Goal: Transaction & Acquisition: Book appointment/travel/reservation

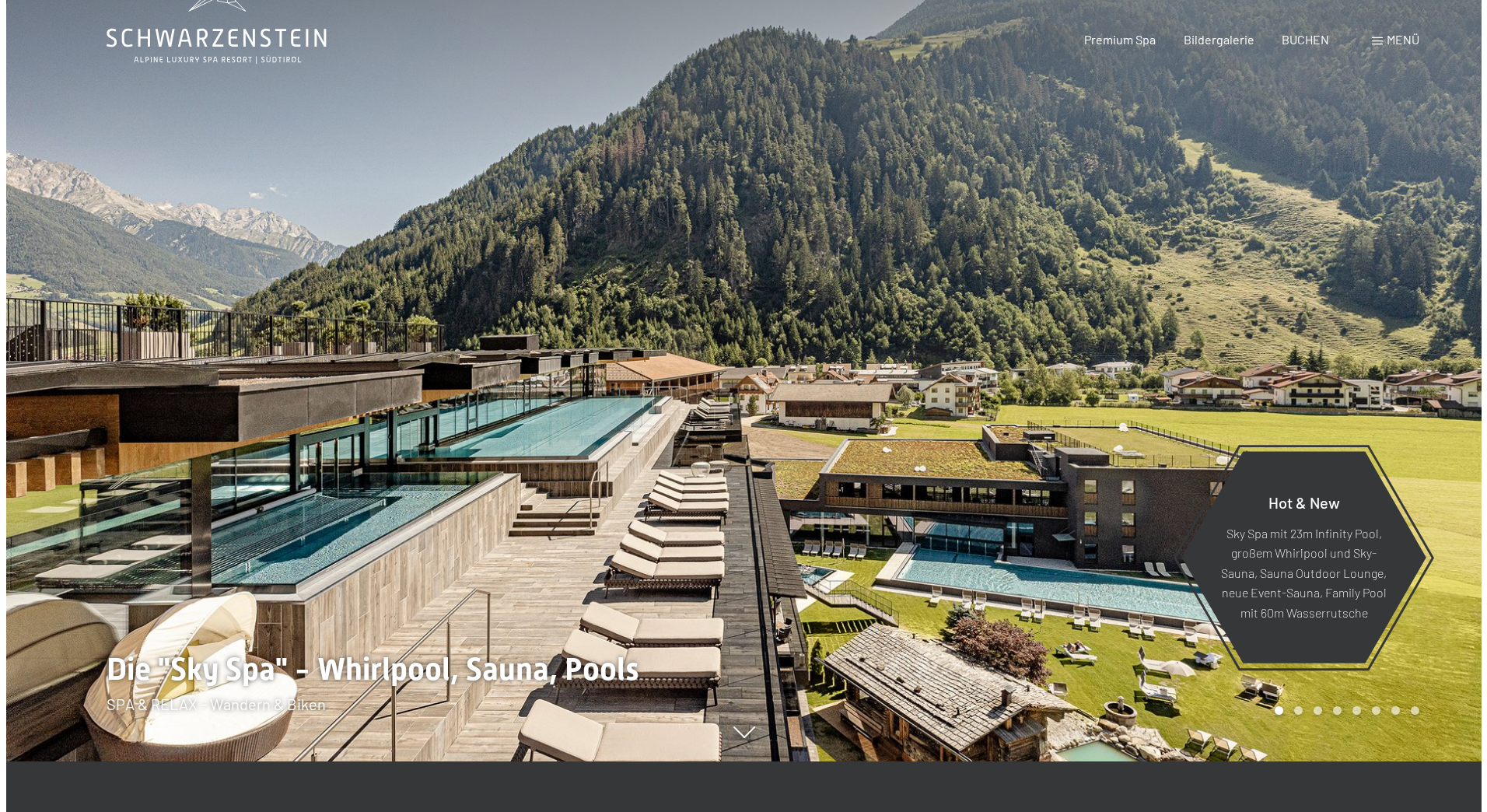
scroll to position [78, 0]
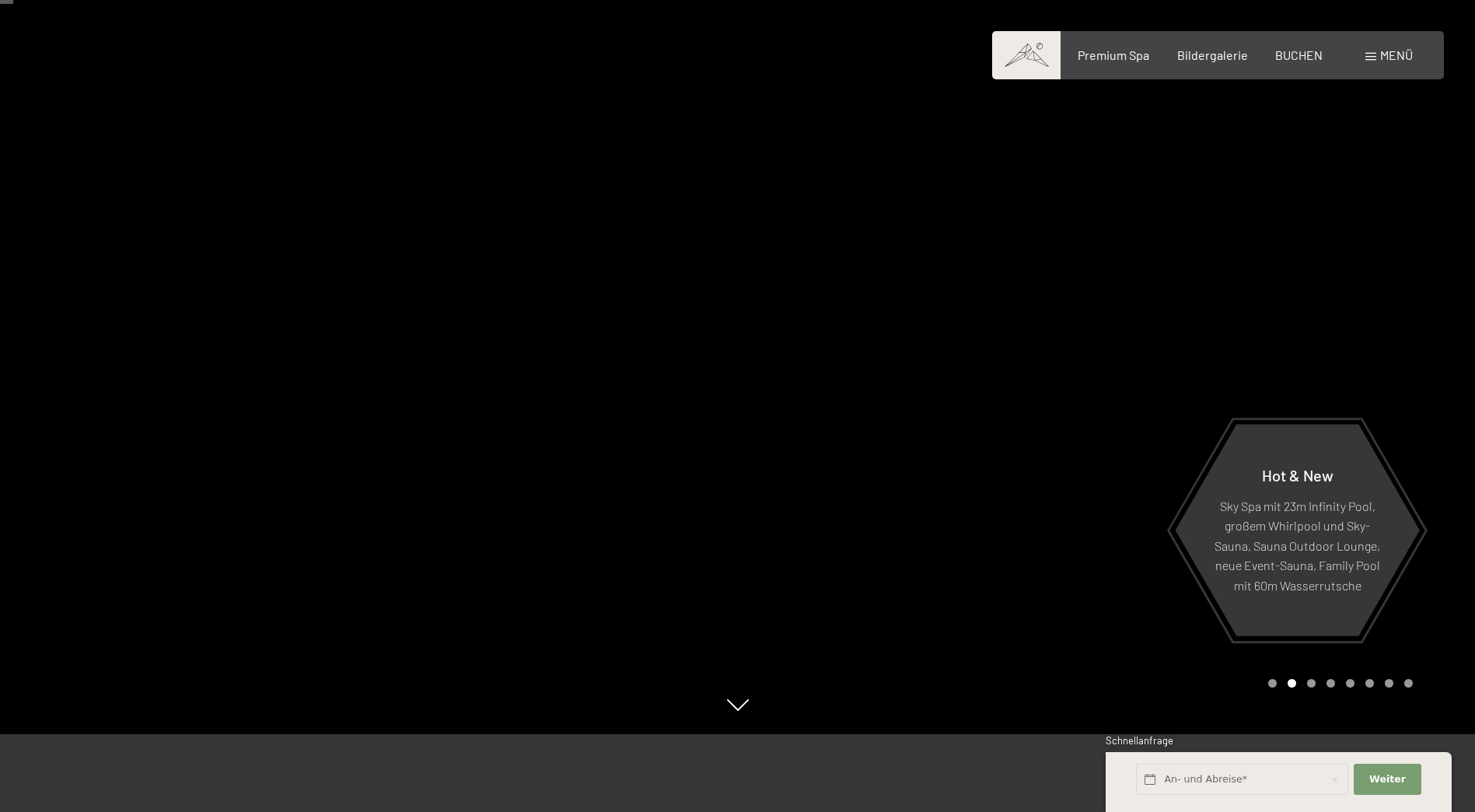
click at [1387, 54] on span "Menü" at bounding box center [1396, 55] width 33 height 15
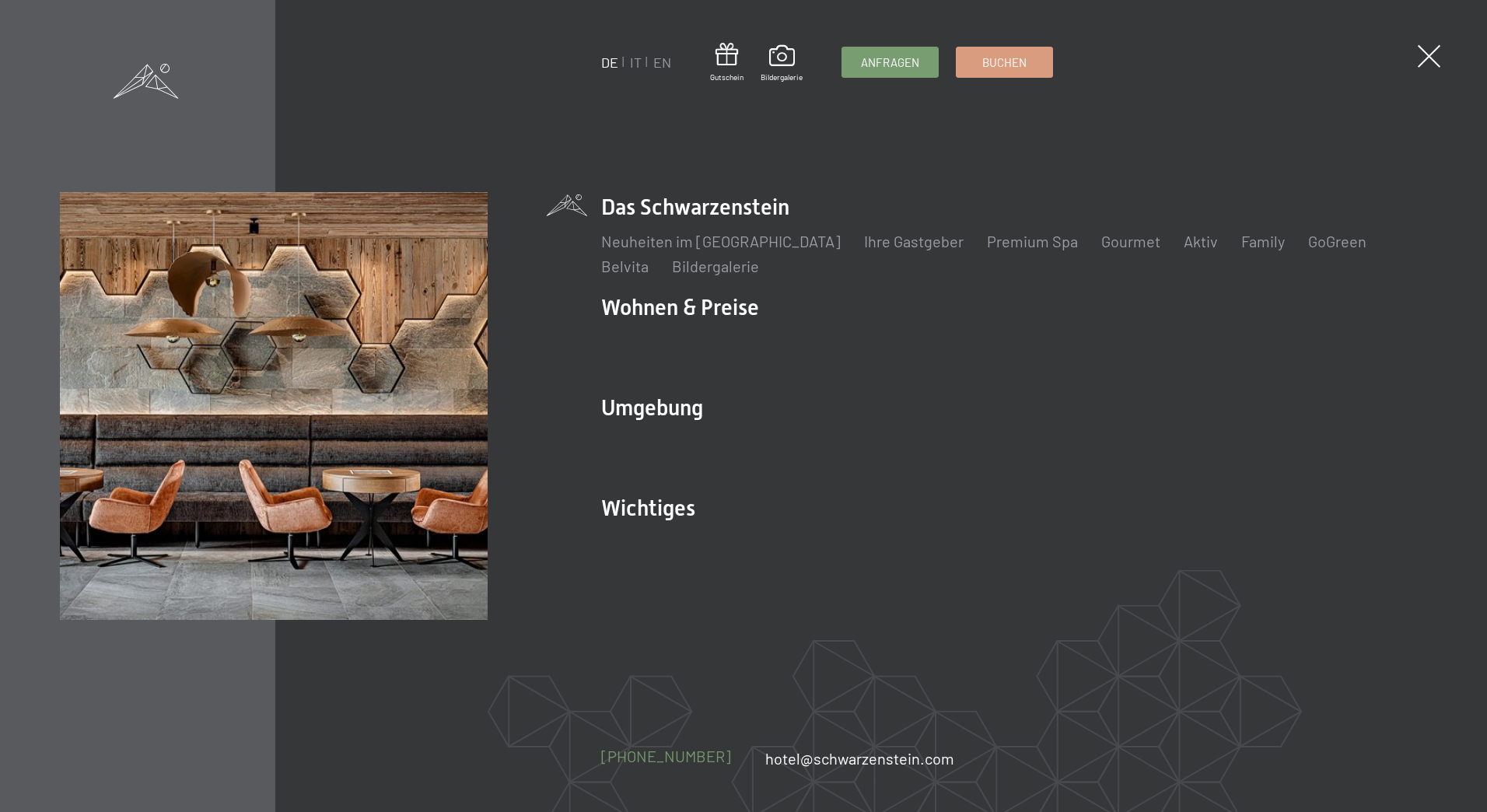
click at [689, 756] on span "[PHONE_NUMBER]" at bounding box center [666, 756] width 130 height 19
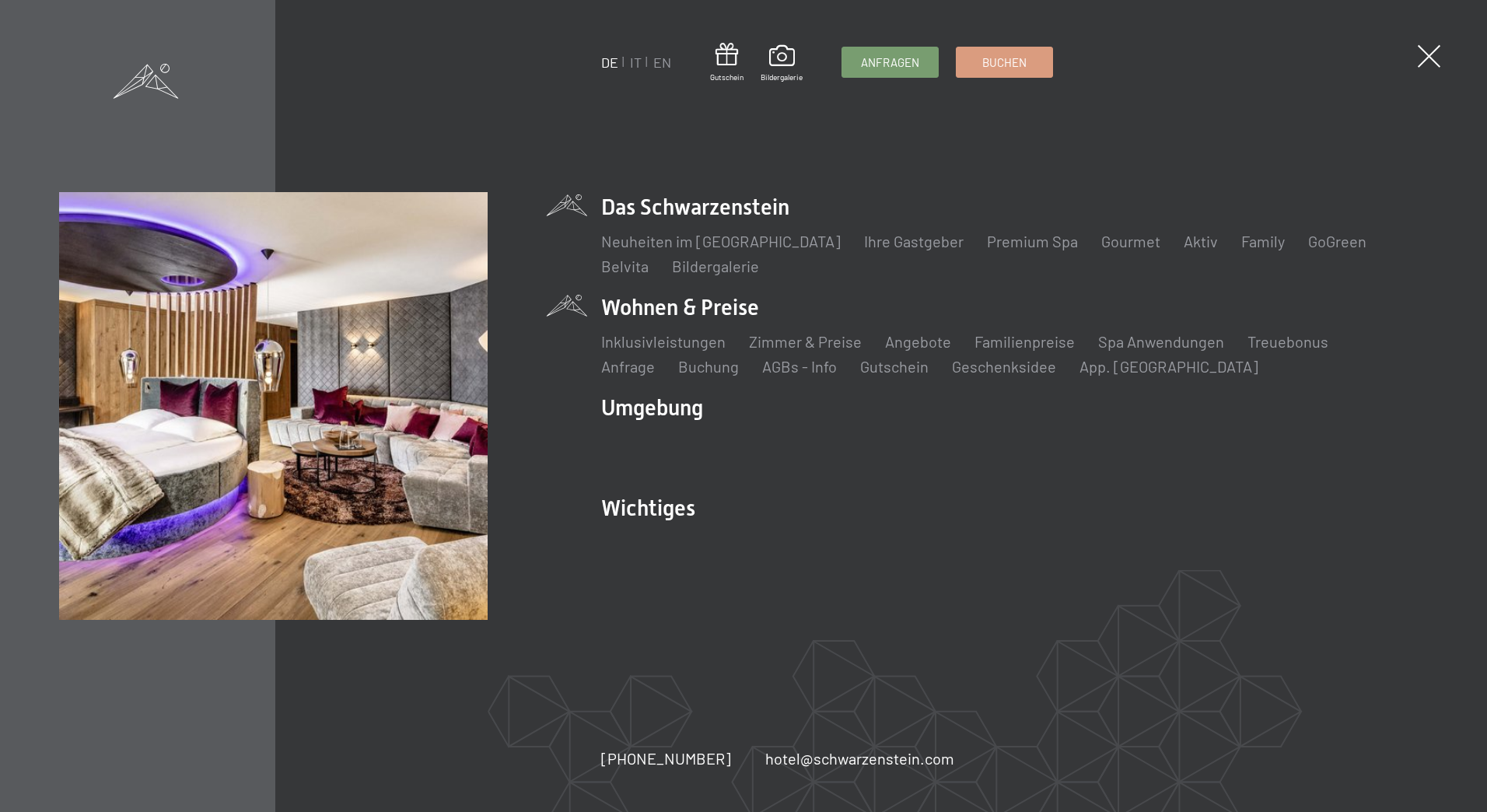
click at [1135, 354] on ul "Inklusivleistungen Zimmer & Preise Liste Angebote Liste Familienpreise Spa Anwe…" at bounding box center [1014, 354] width 826 height 47
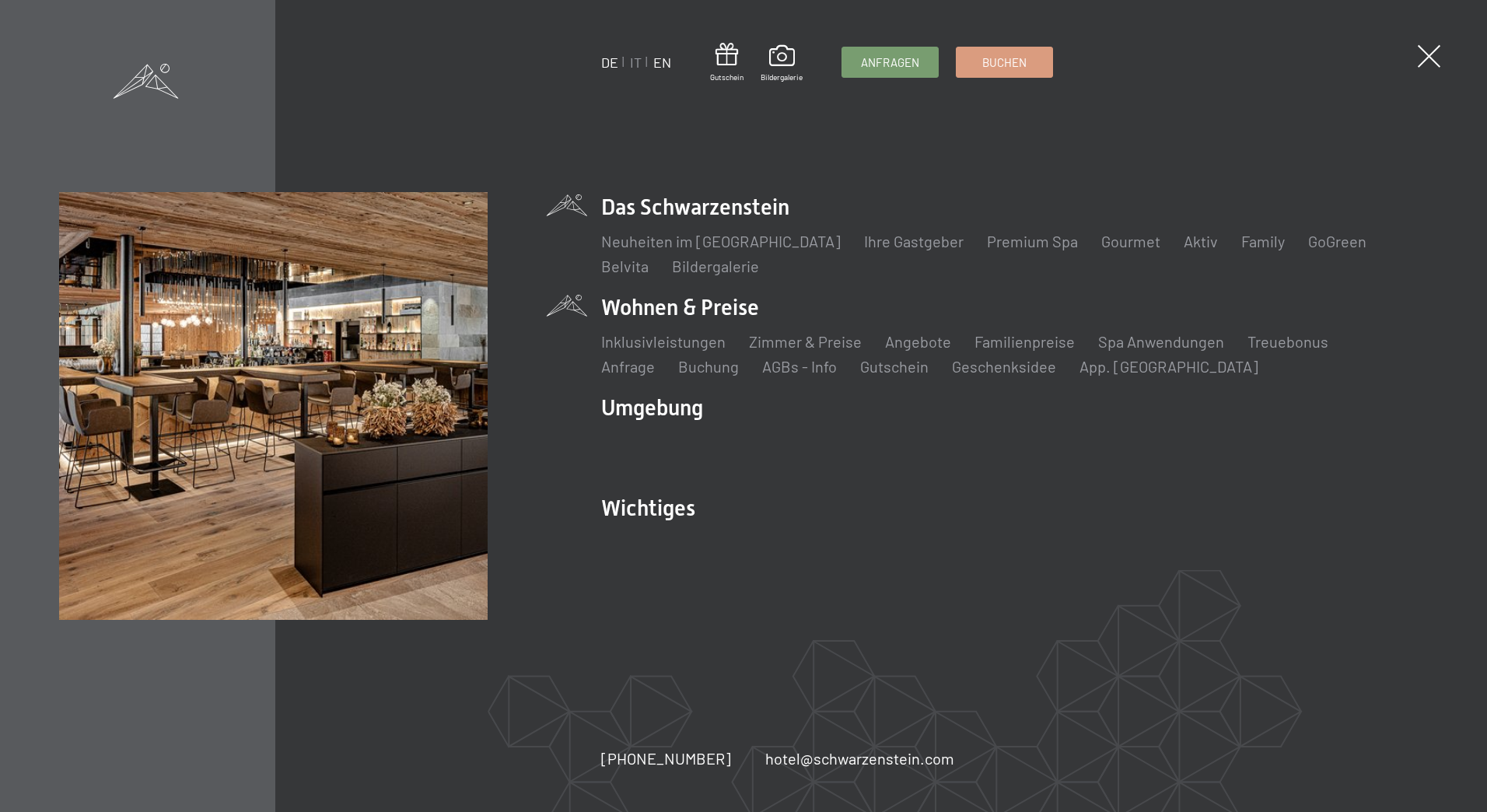
click at [655, 67] on link "EN" at bounding box center [662, 63] width 18 height 17
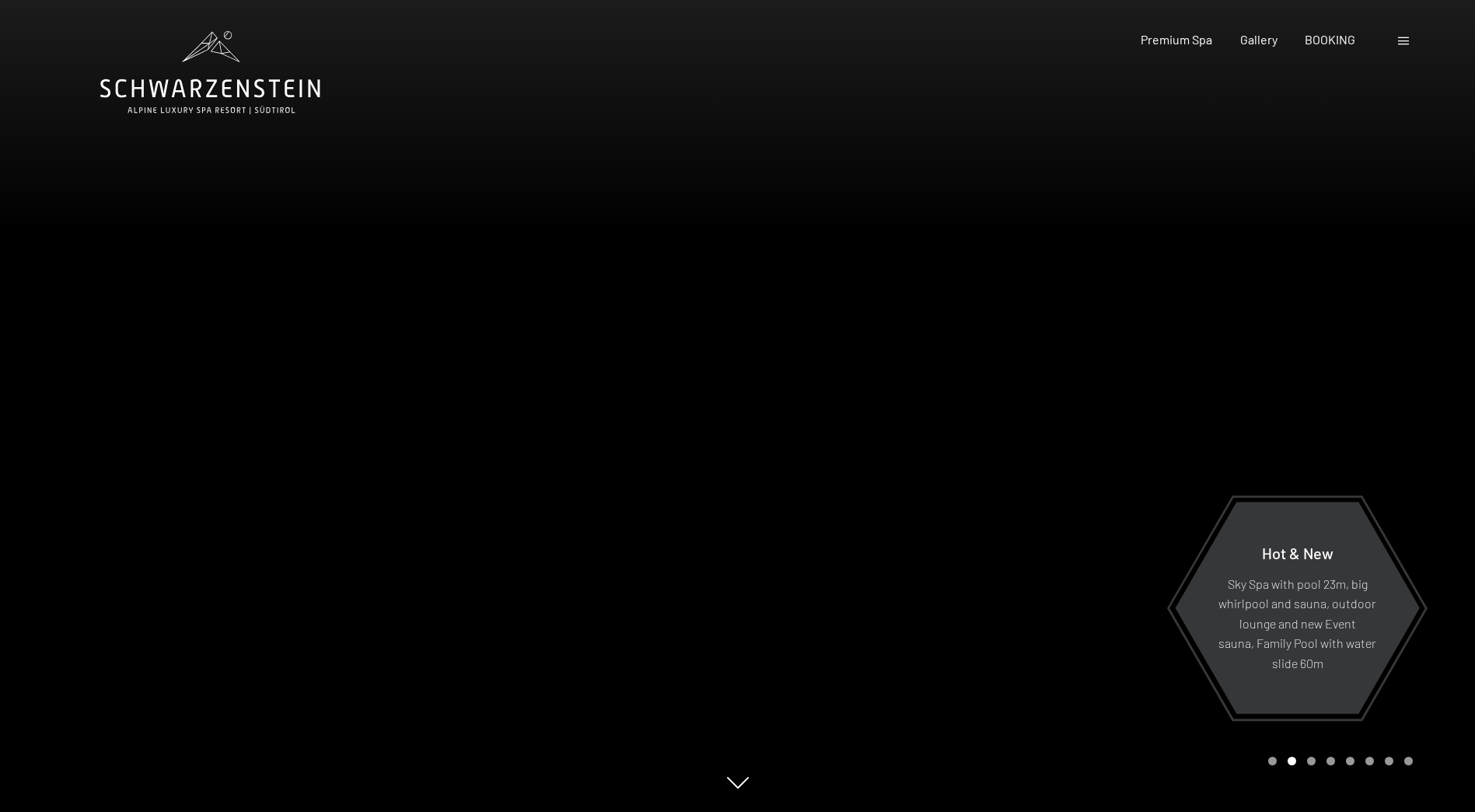
click at [1402, 40] on span at bounding box center [1404, 41] width 11 height 8
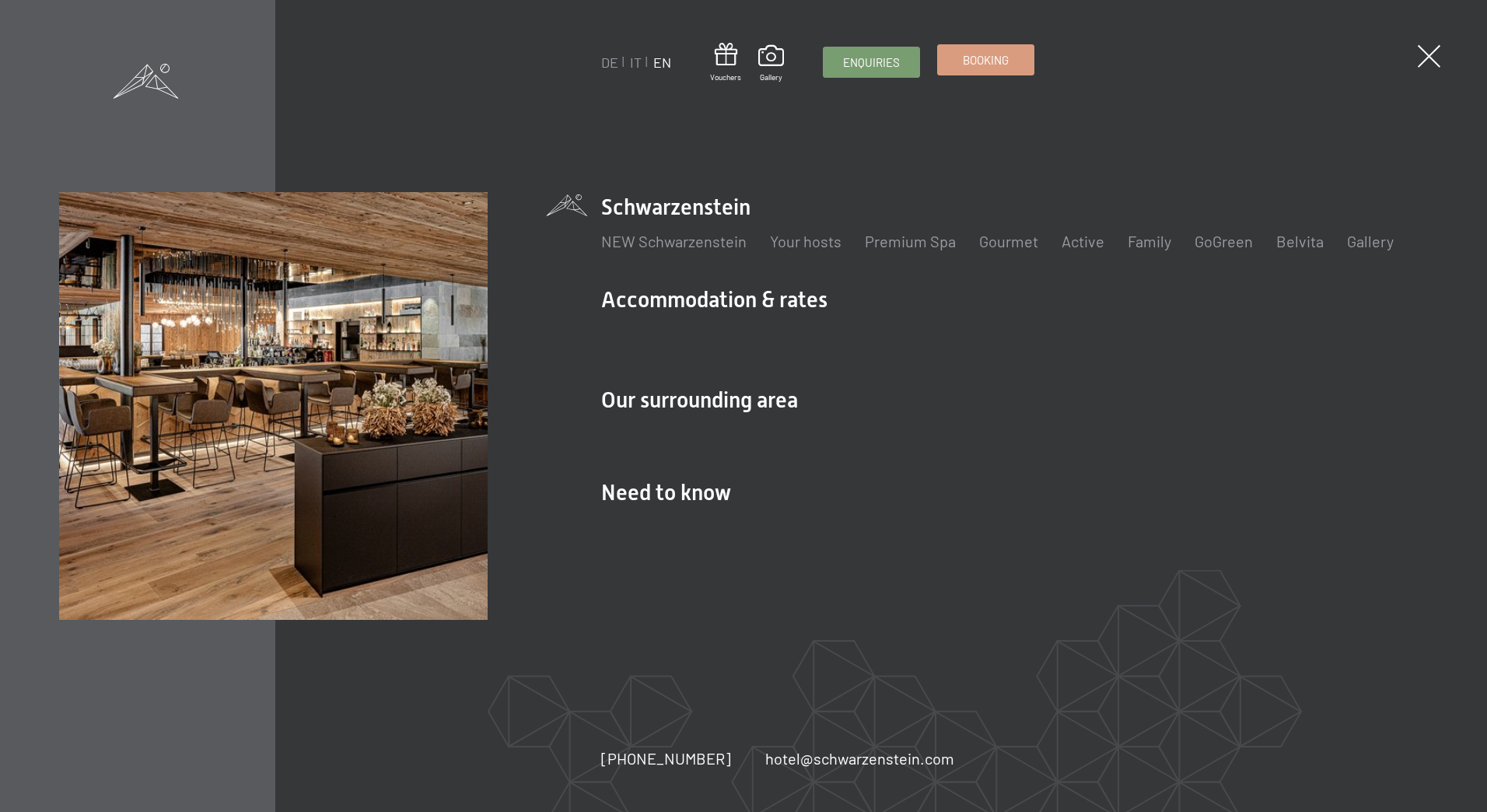
click at [985, 65] on span "Booking" at bounding box center [986, 60] width 46 height 17
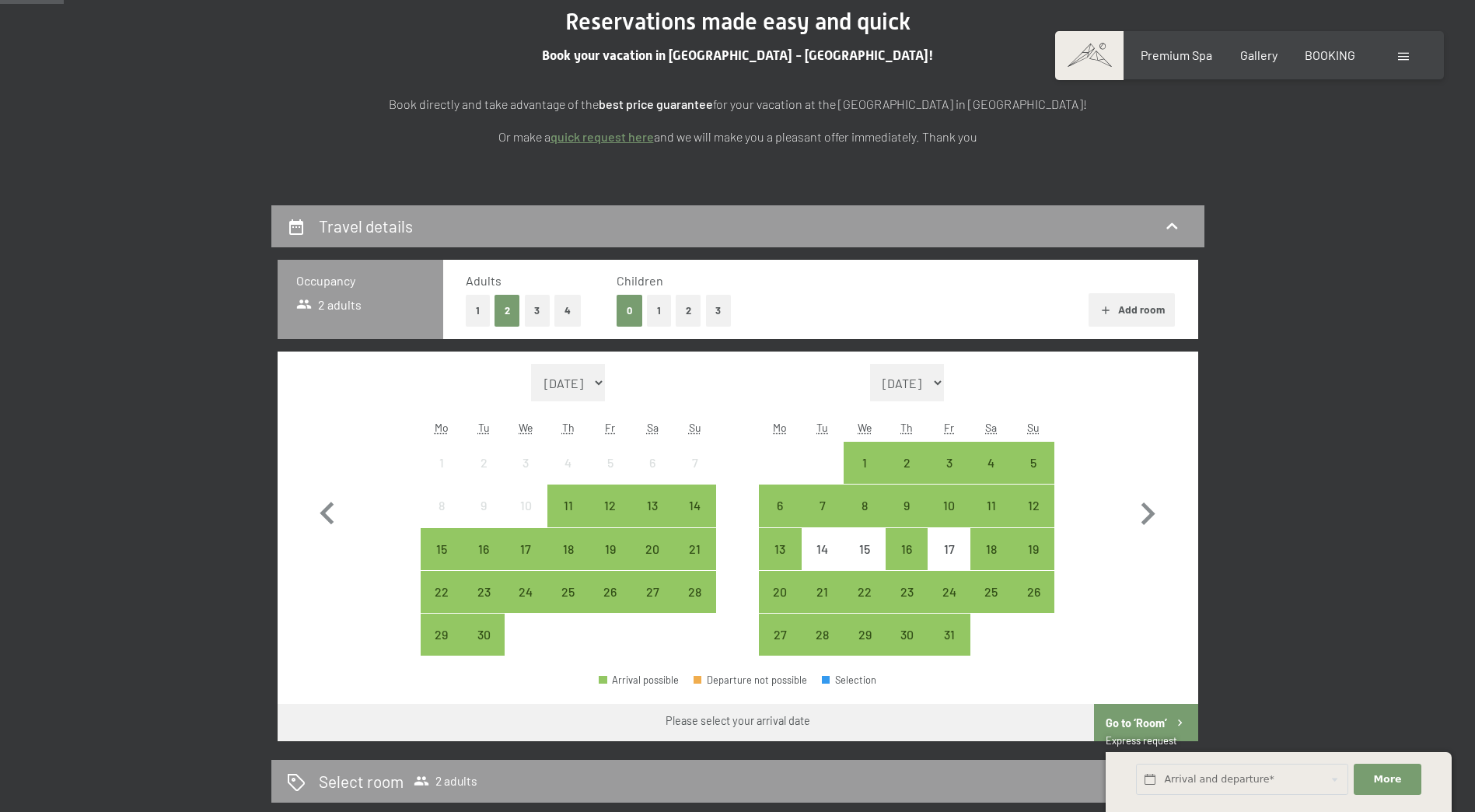
scroll to position [233, 0]
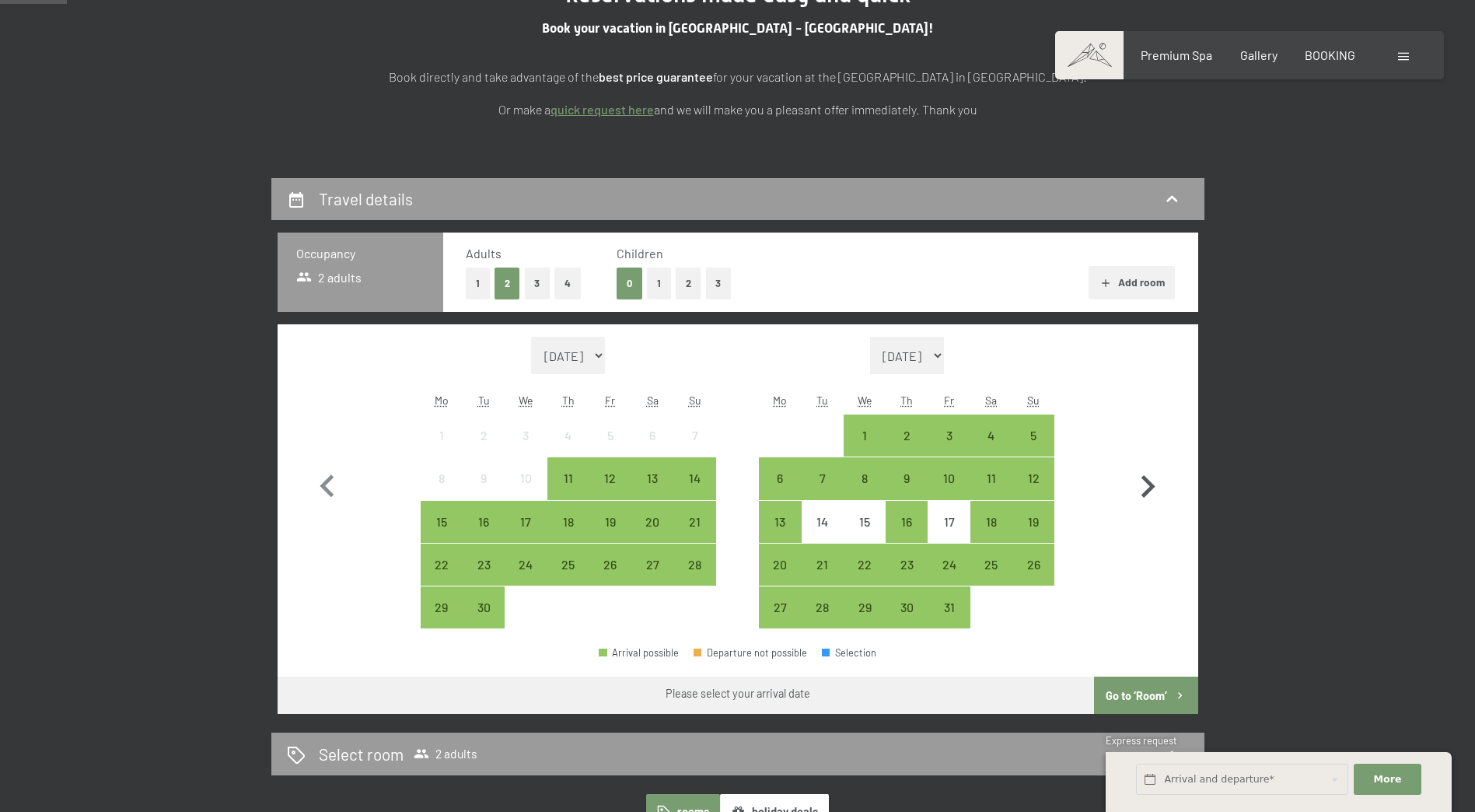
click at [1140, 484] on icon "button" at bounding box center [1147, 486] width 45 height 45
select select "2025-10-01"
select select "2025-11-01"
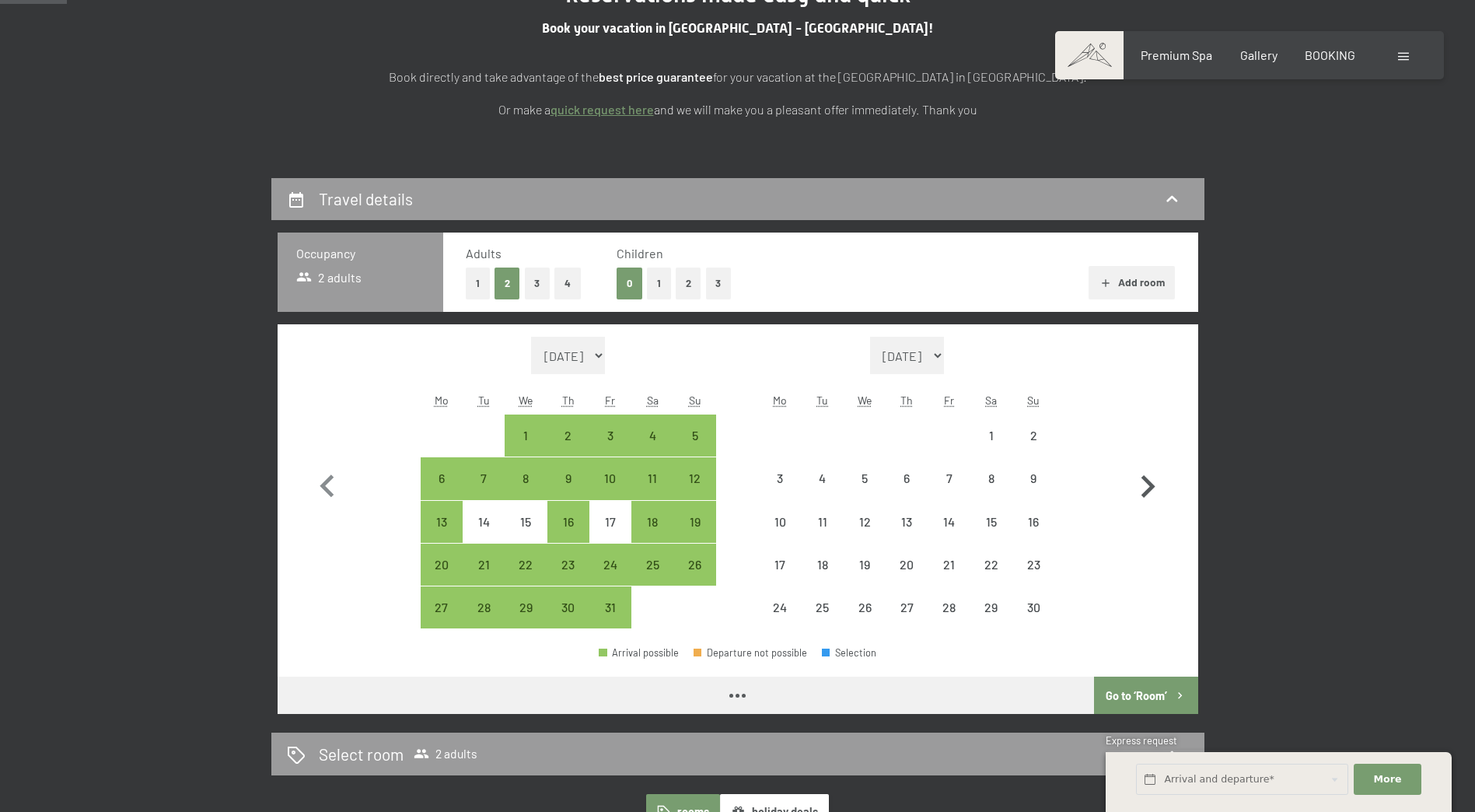
click at [1150, 483] on icon "button" at bounding box center [1148, 486] width 14 height 22
select select "2025-11-01"
select select "2025-12-01"
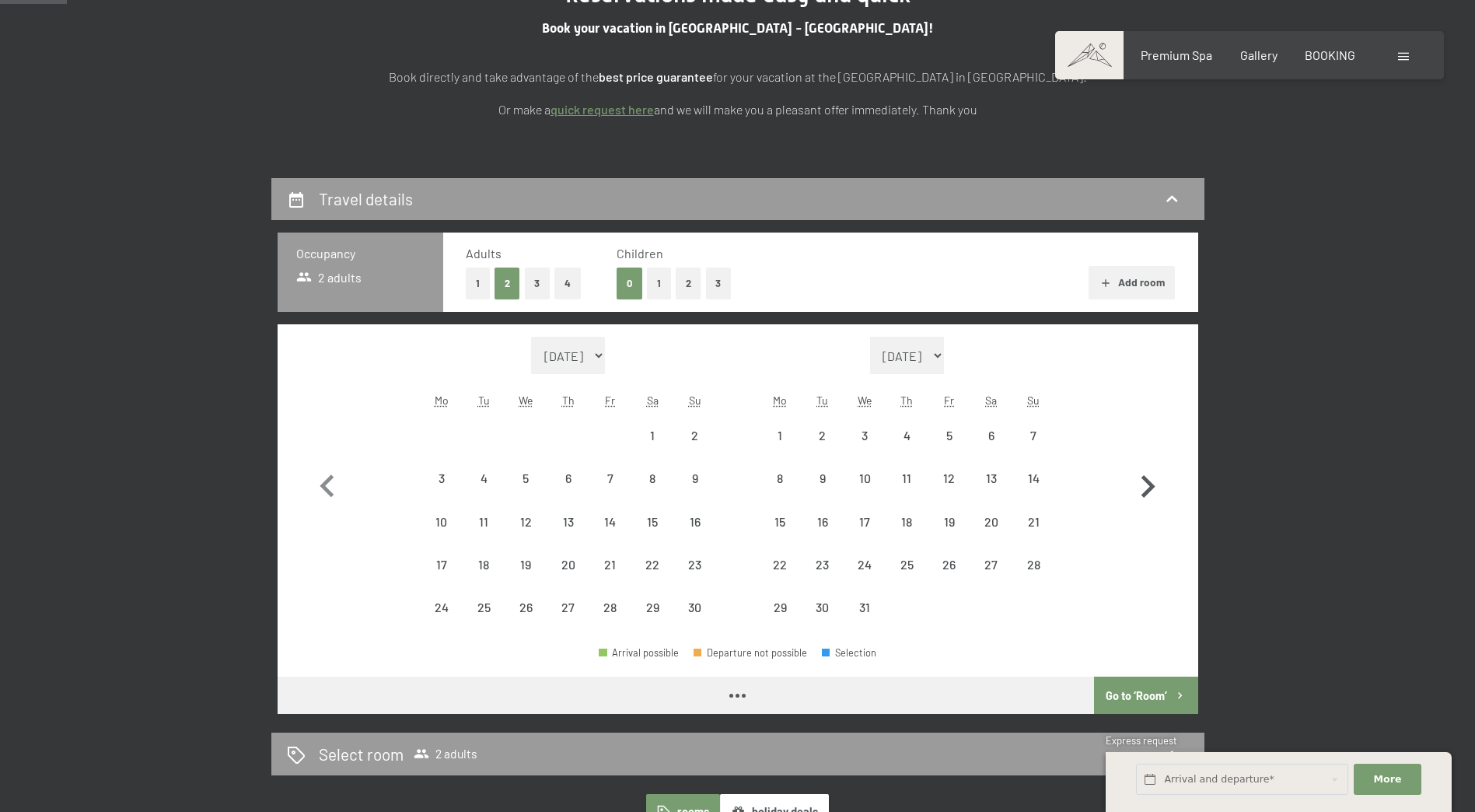
select select "2025-11-01"
select select "2025-12-01"
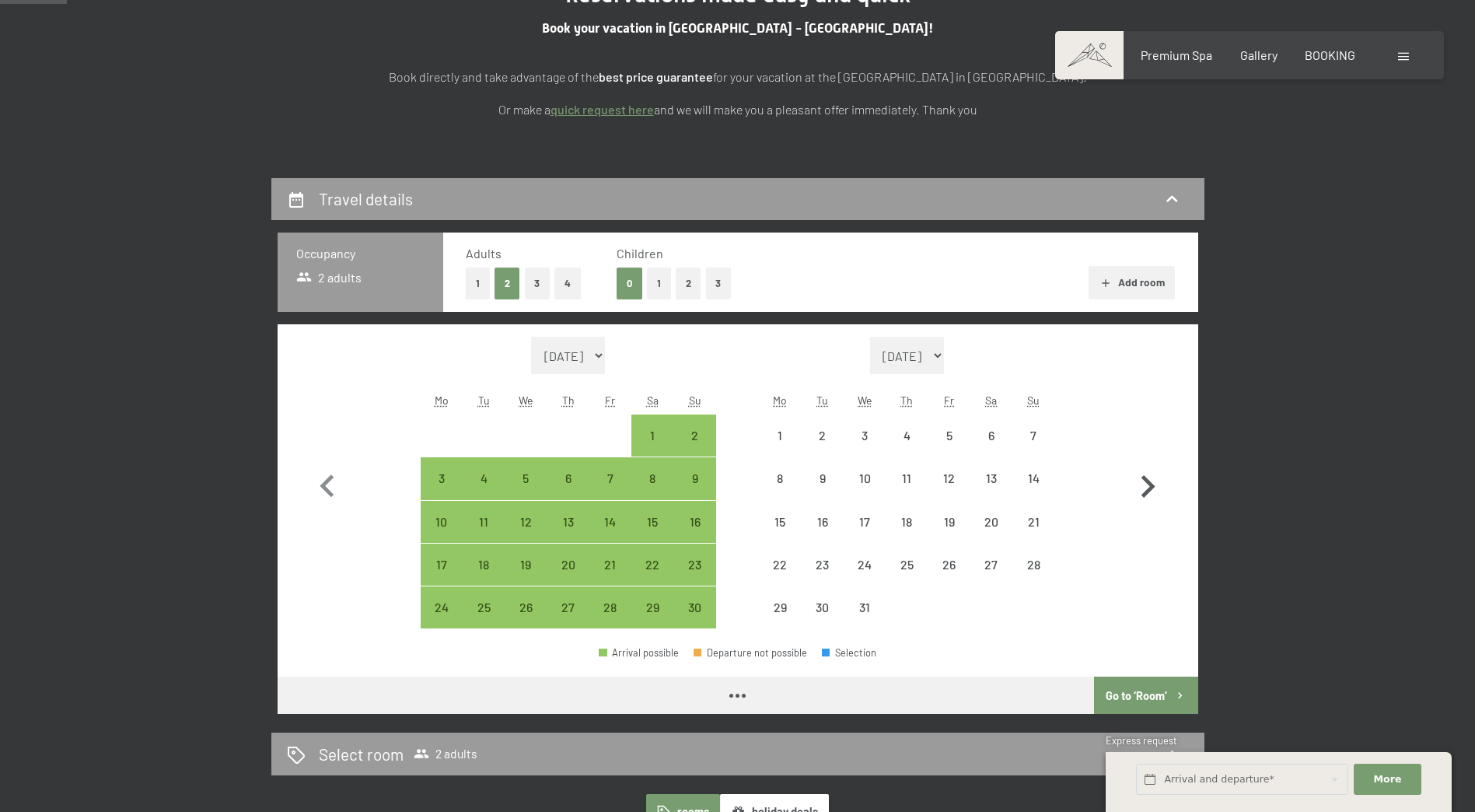
select select "2025-11-01"
select select "2025-12-01"
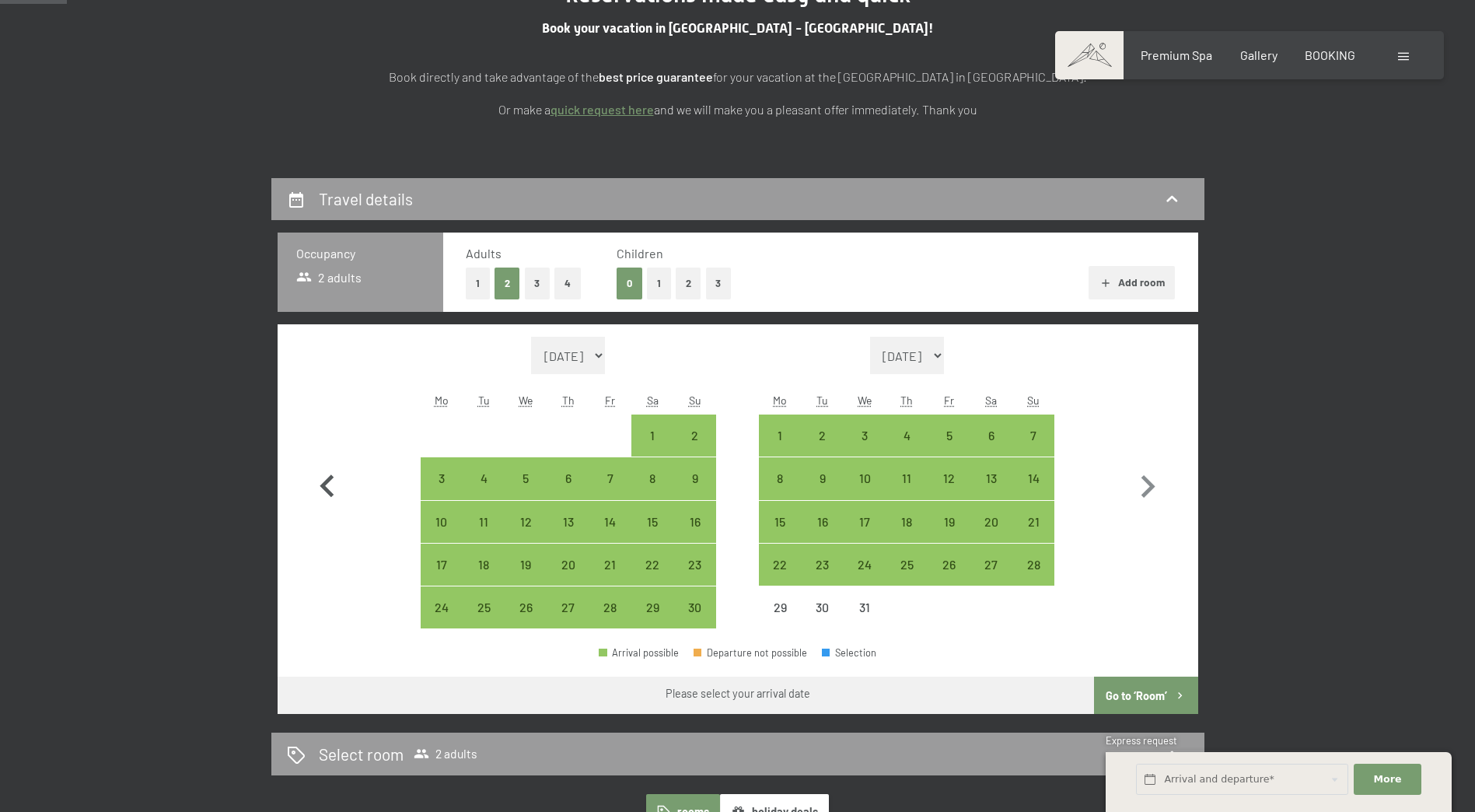
click at [331, 478] on icon "button" at bounding box center [327, 485] width 14 height 22
select select "2025-10-01"
select select "2025-11-01"
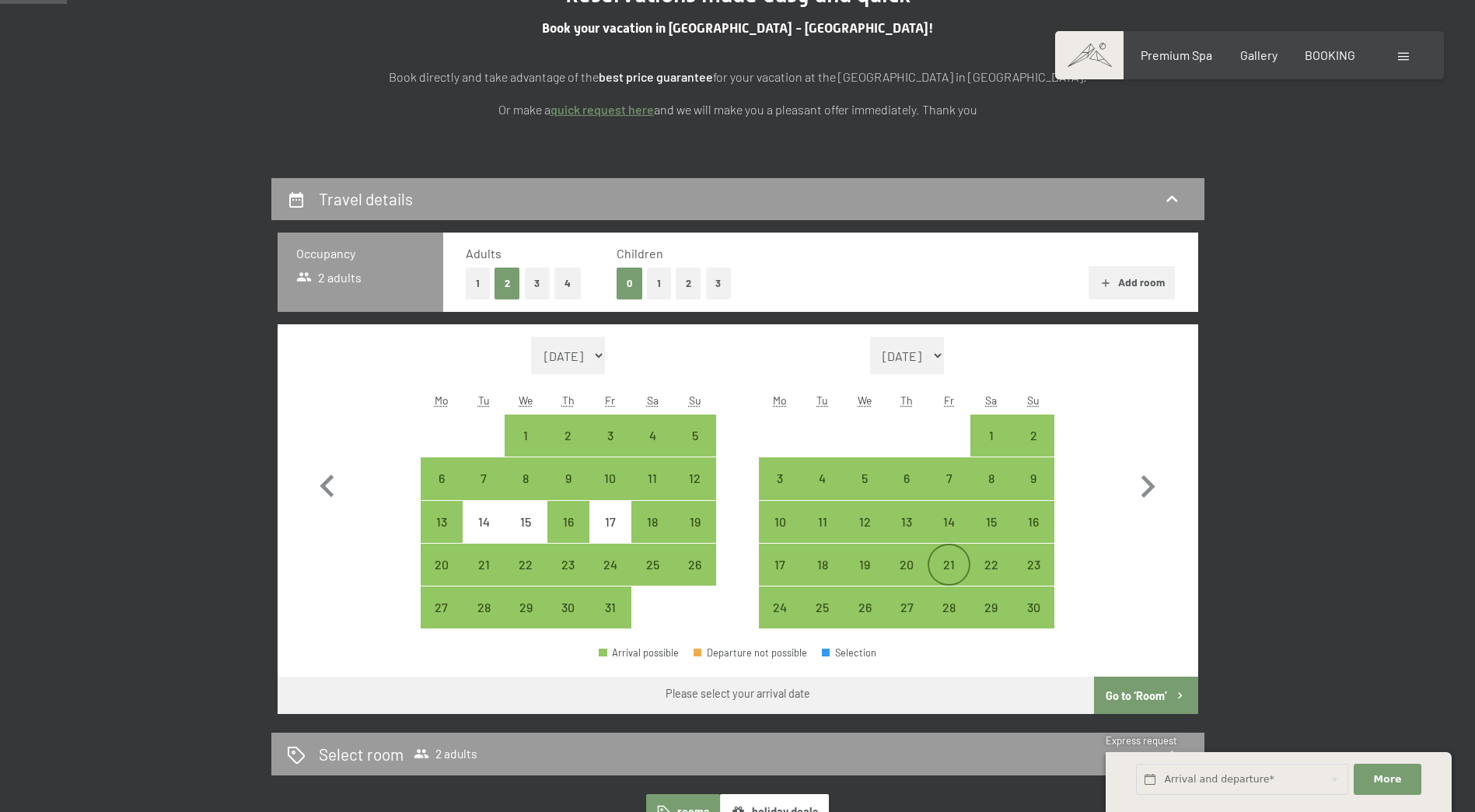
click at [952, 567] on div "21" at bounding box center [948, 577] width 39 height 39
select select "2025-10-01"
select select "2025-11-01"
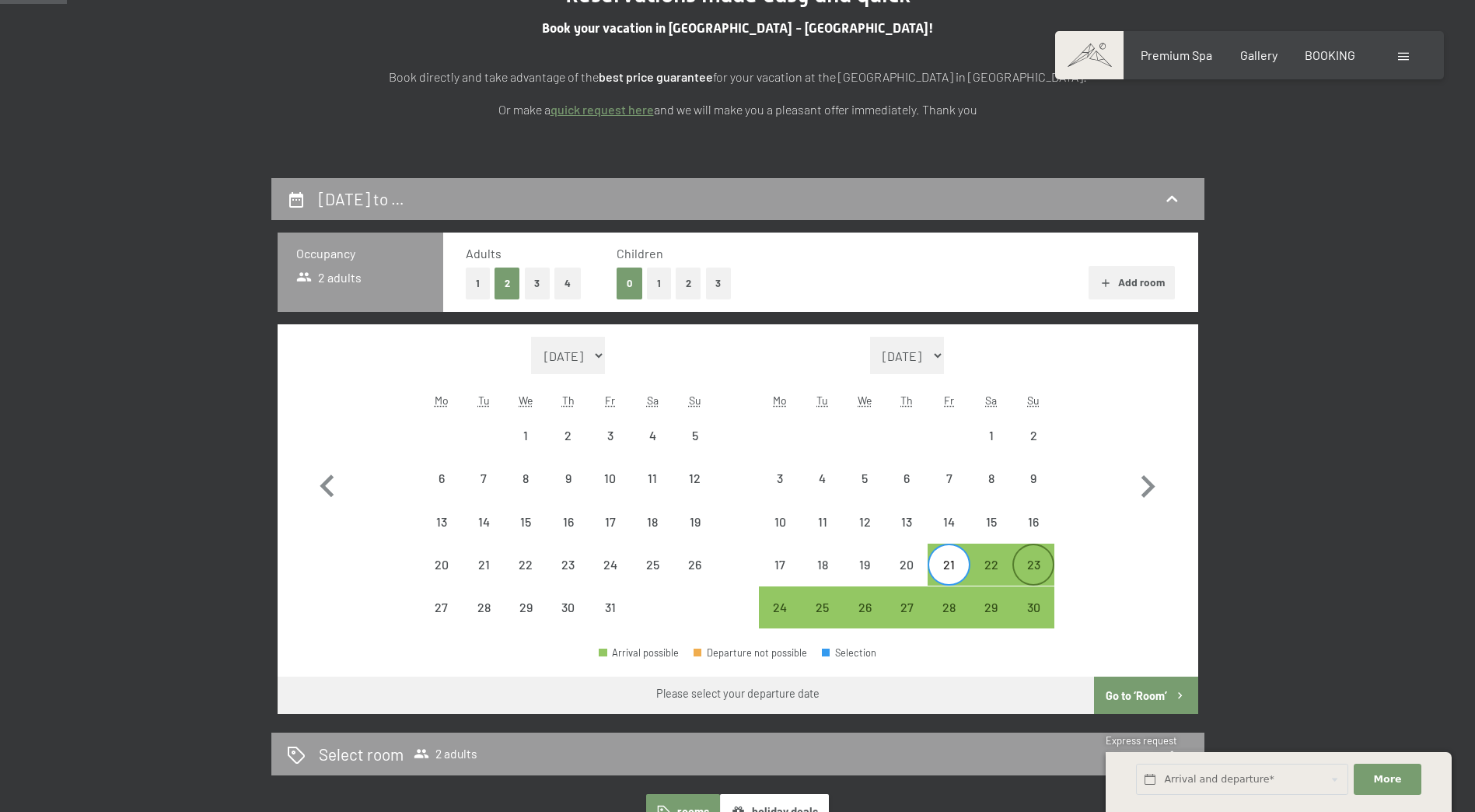
click at [1032, 561] on div "23" at bounding box center [1033, 577] width 39 height 39
select select "2025-10-01"
select select "2025-11-01"
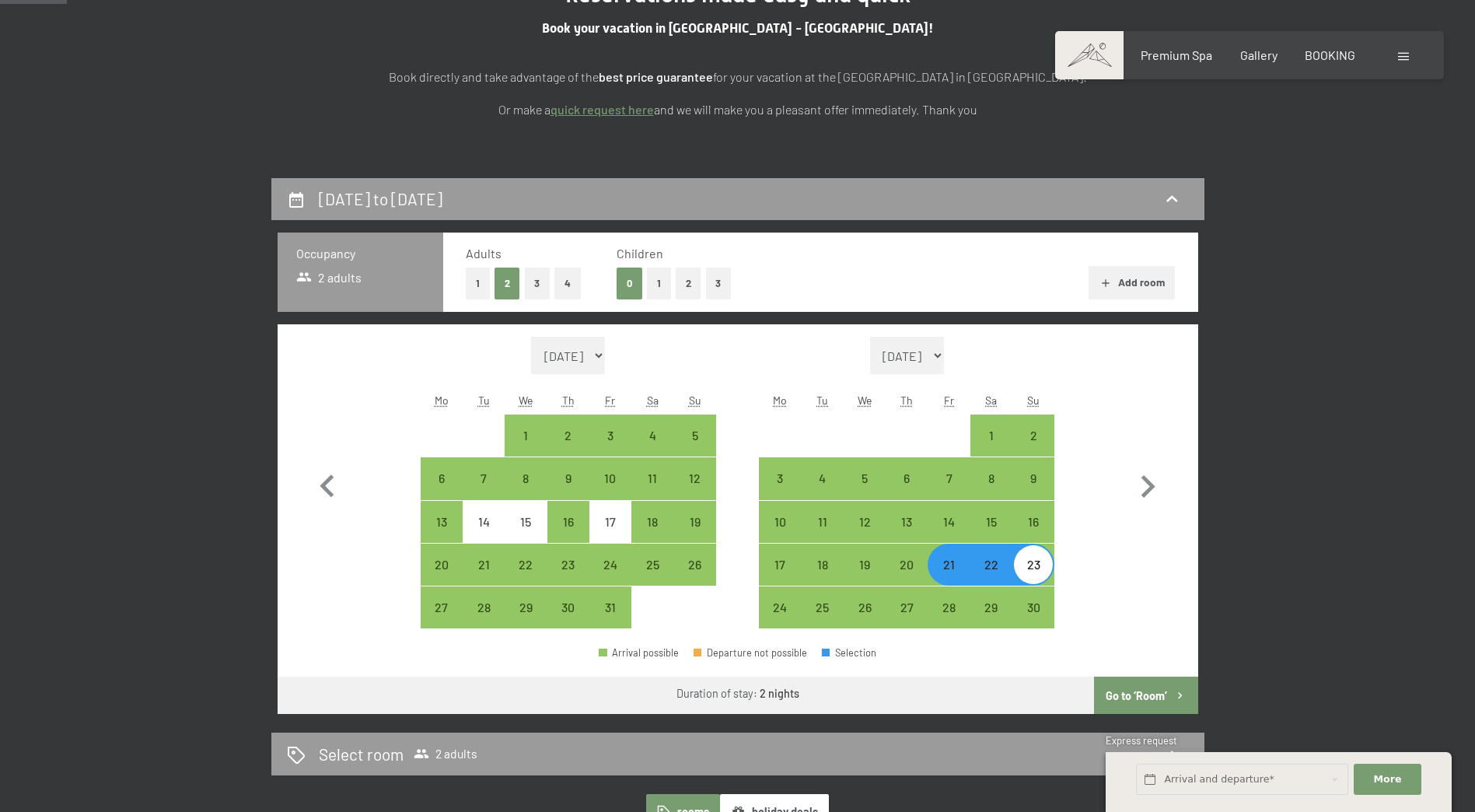
click at [1132, 694] on button "Go to ‘Room’" at bounding box center [1146, 695] width 103 height 37
select select "2025-10-01"
select select "2025-11-01"
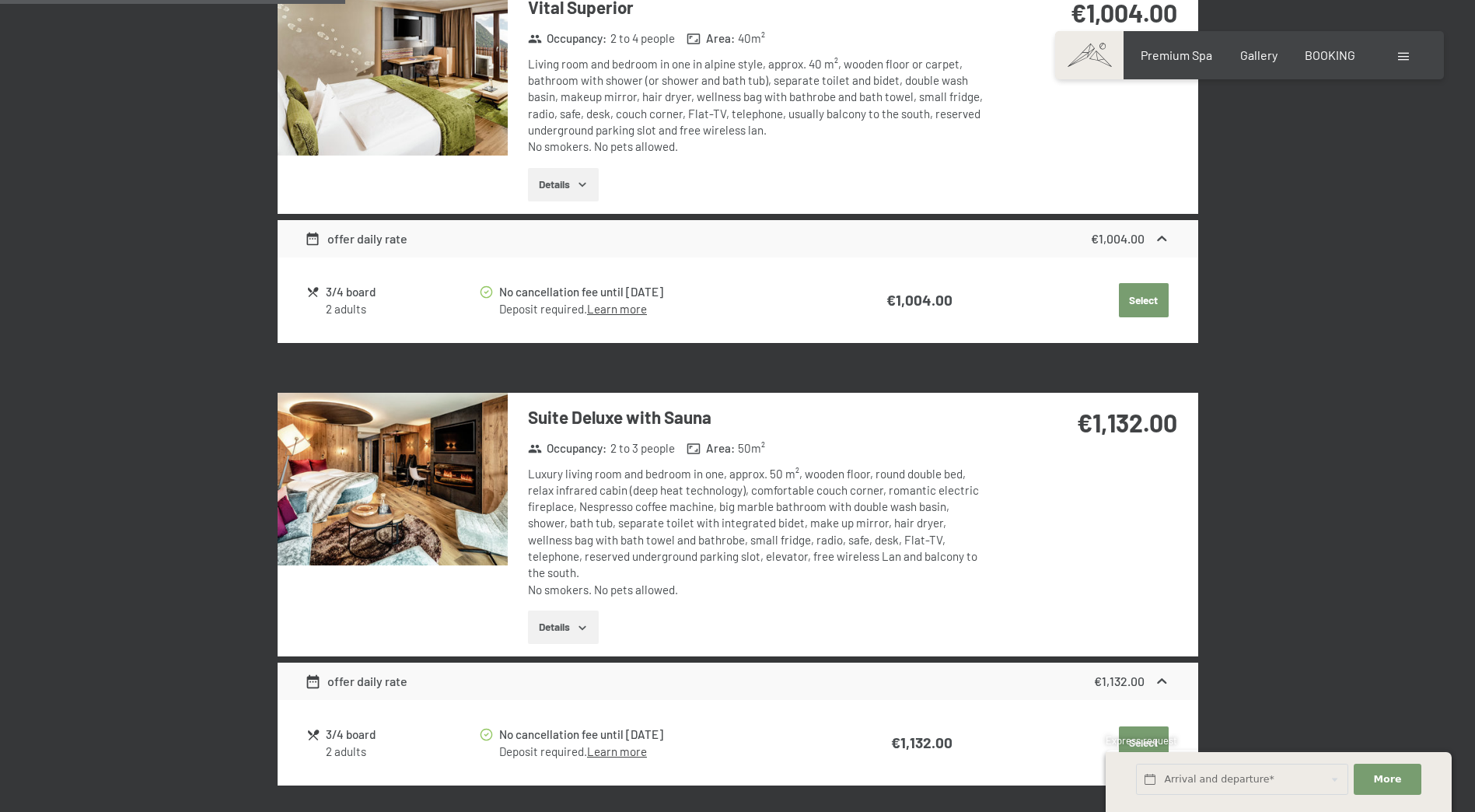
scroll to position [1033, 0]
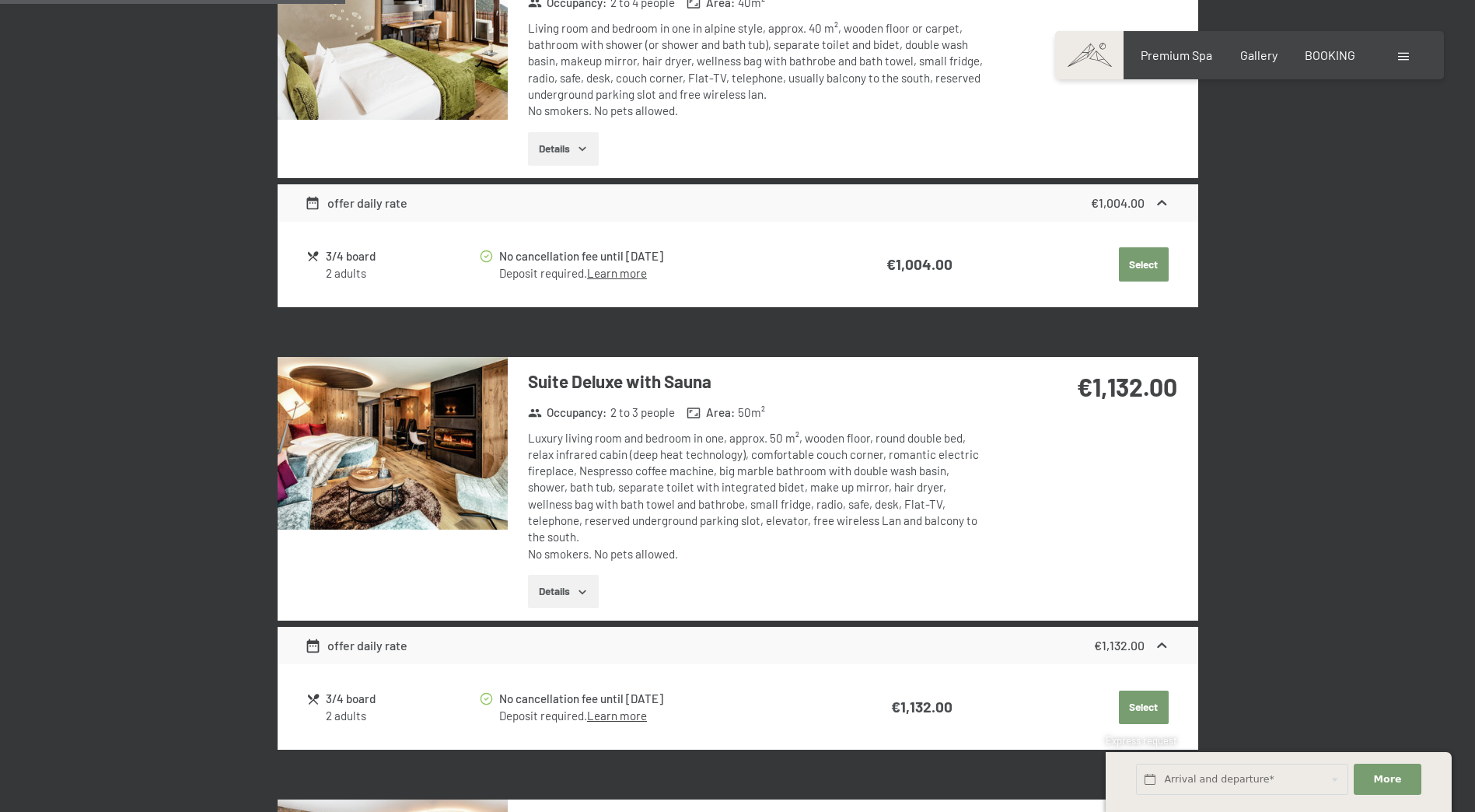
click at [458, 448] on img at bounding box center [393, 443] width 230 height 173
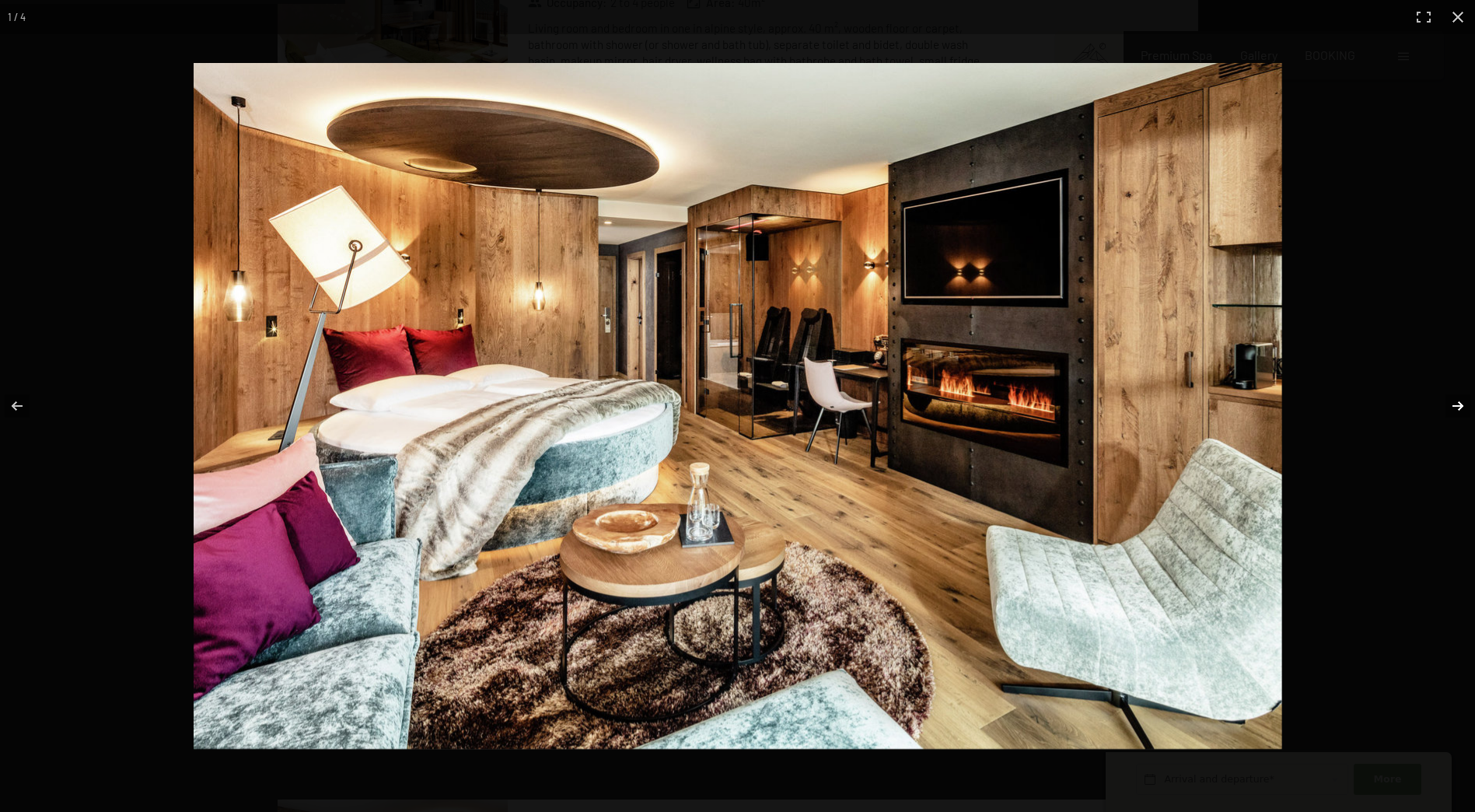
click at [1458, 408] on button "button" at bounding box center [1447, 406] width 55 height 78
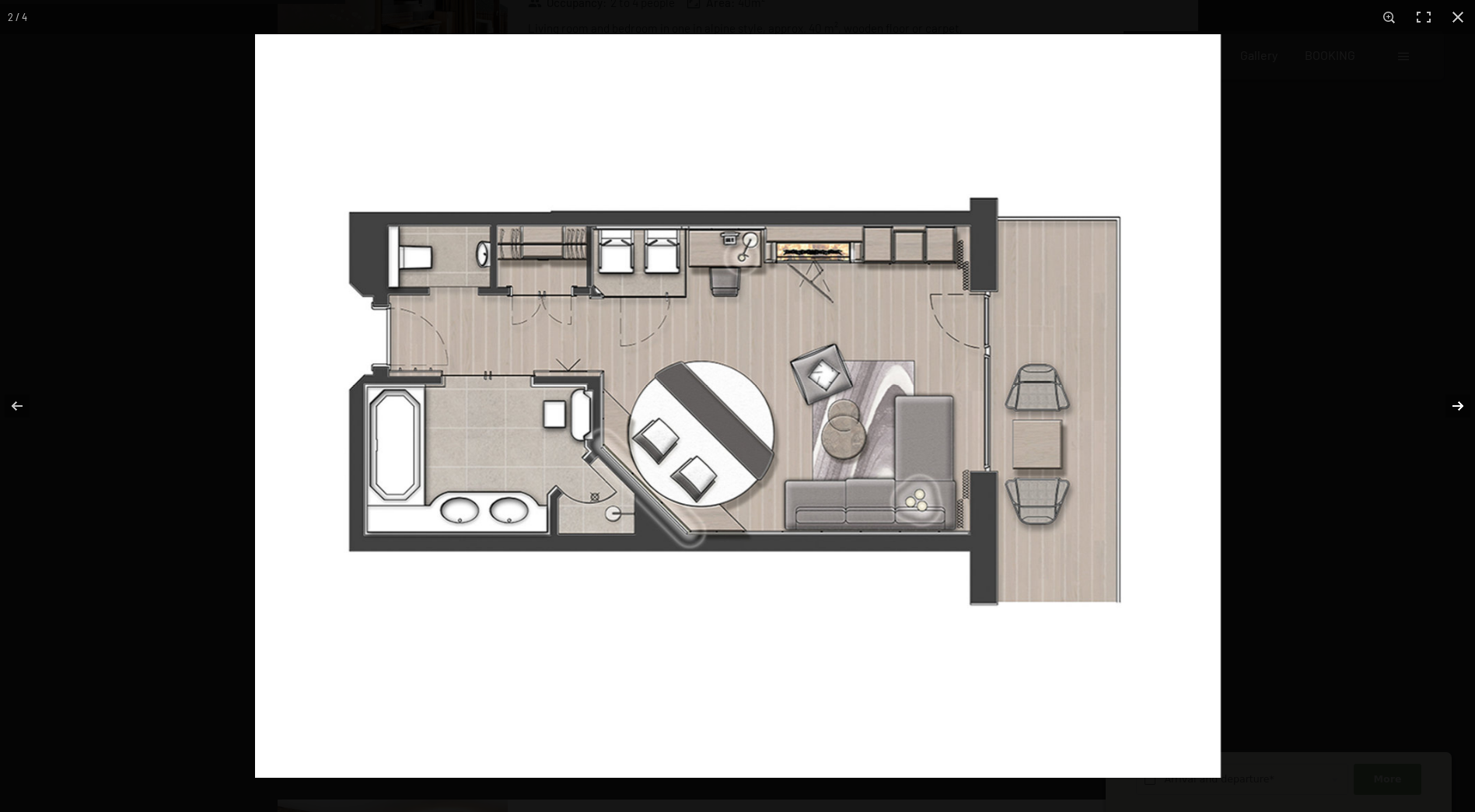
click at [1458, 412] on button "button" at bounding box center [1447, 406] width 55 height 78
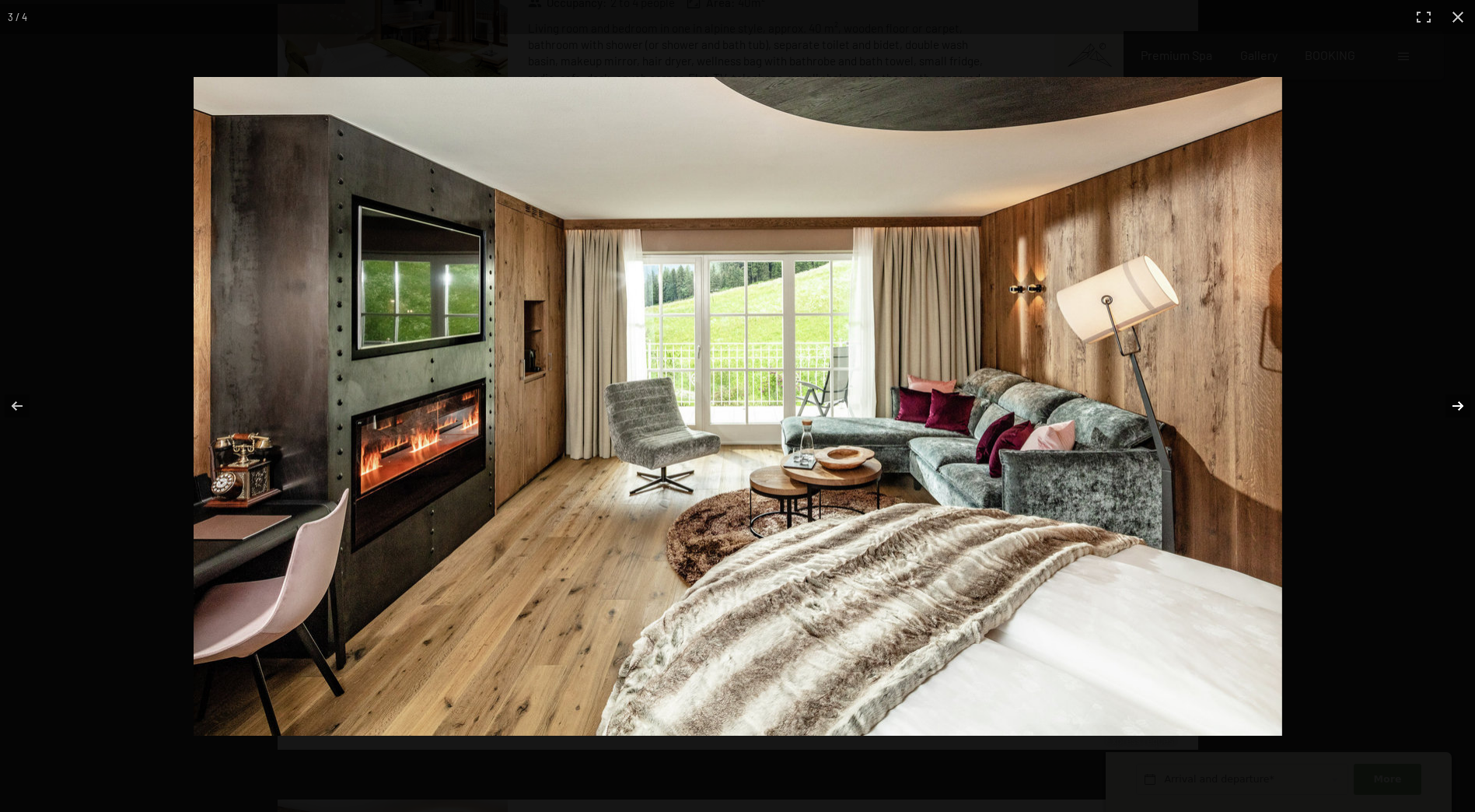
click at [1458, 412] on button "button" at bounding box center [1447, 406] width 55 height 78
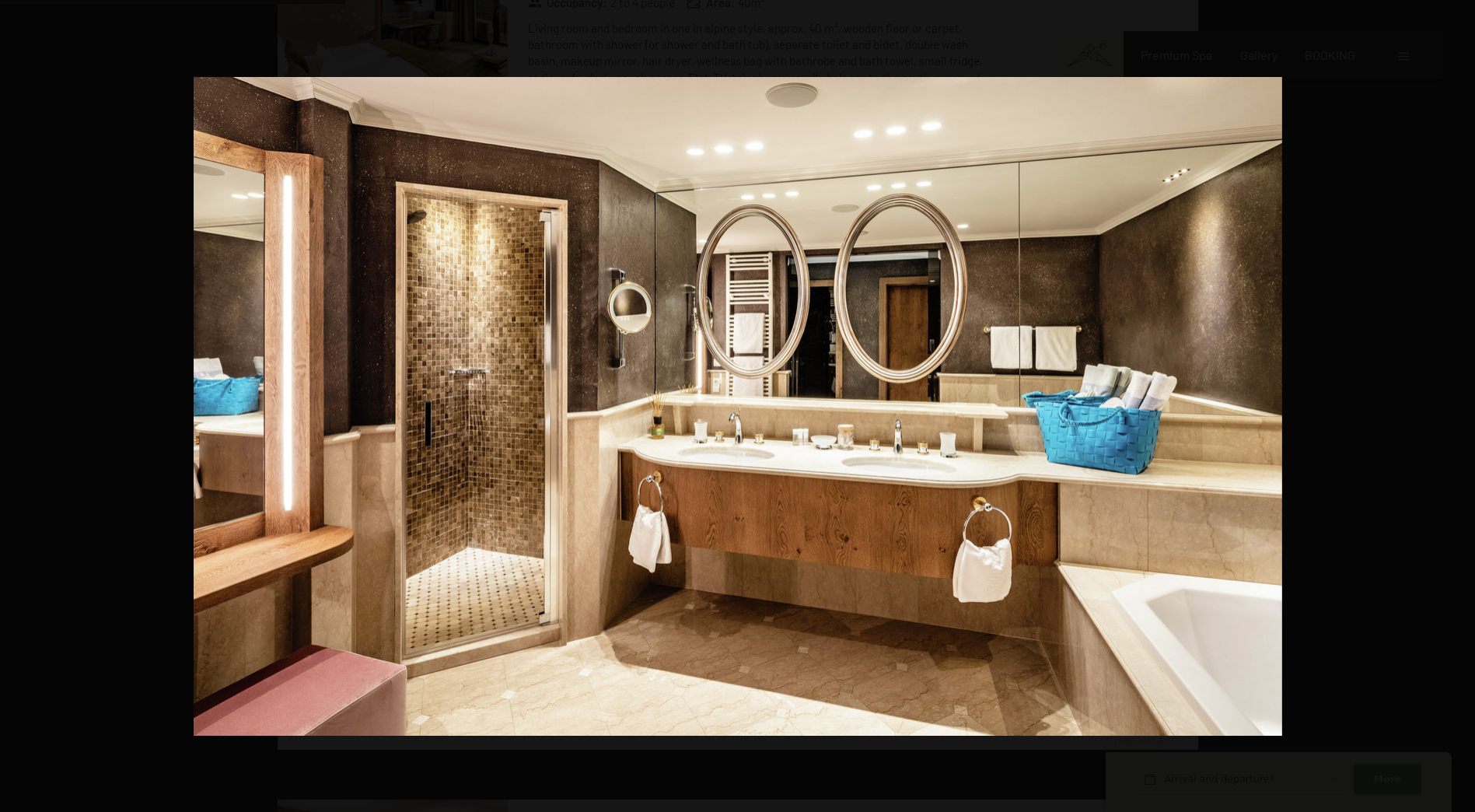
click at [1458, 412] on button "button" at bounding box center [1447, 406] width 55 height 78
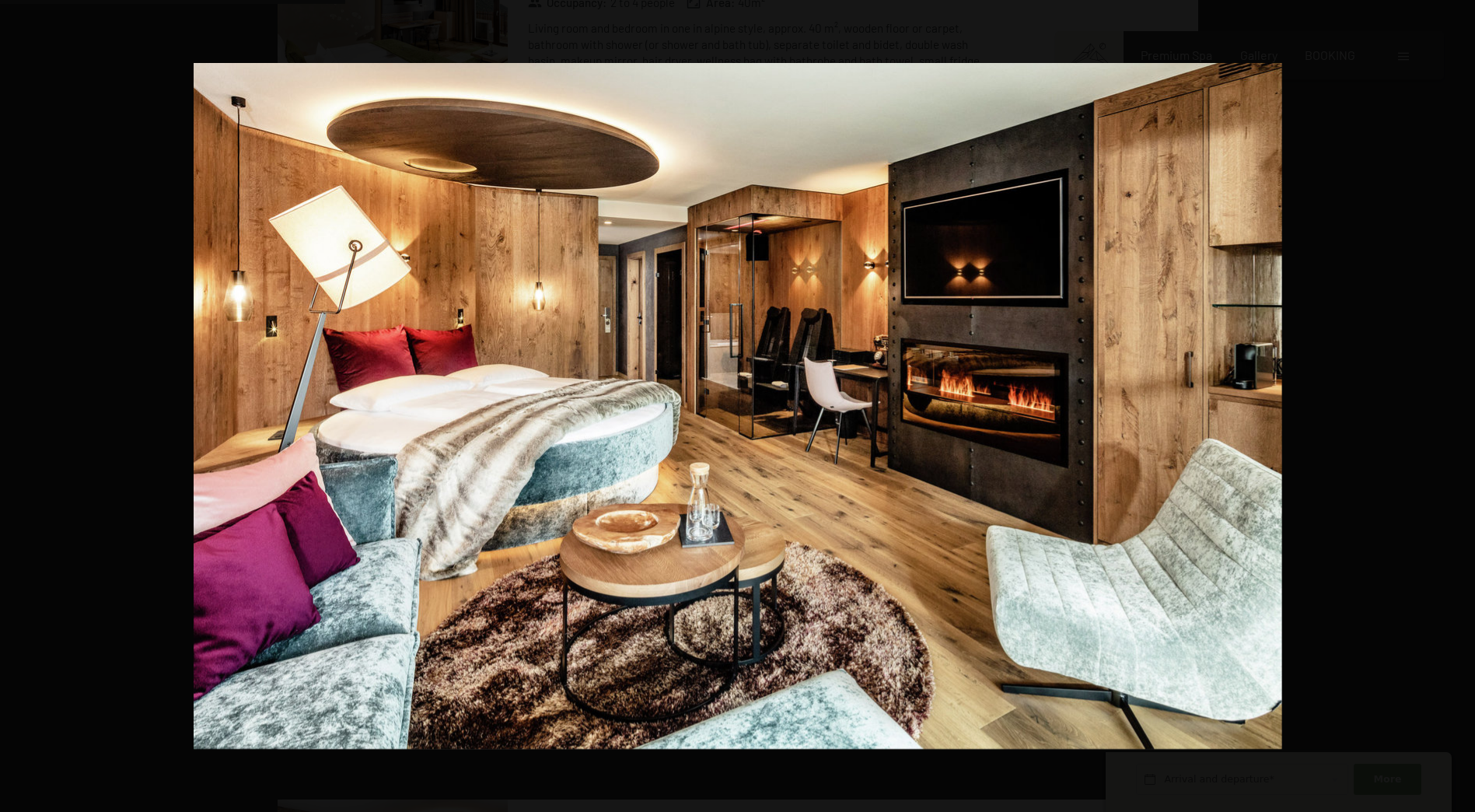
click at [1458, 412] on button "button" at bounding box center [1447, 406] width 55 height 78
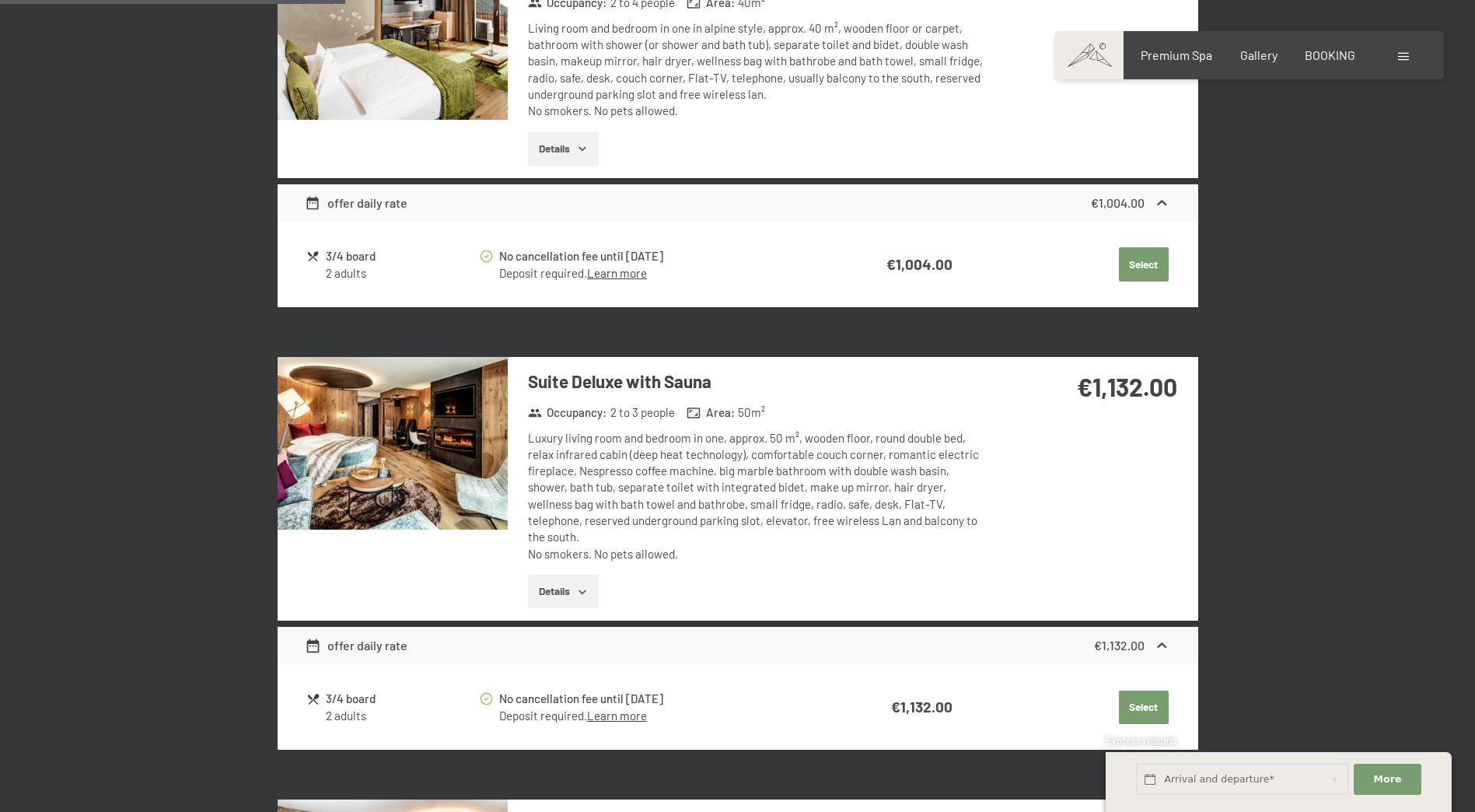
click at [0, 0] on button "button" at bounding box center [0, 0] width 0 height 0
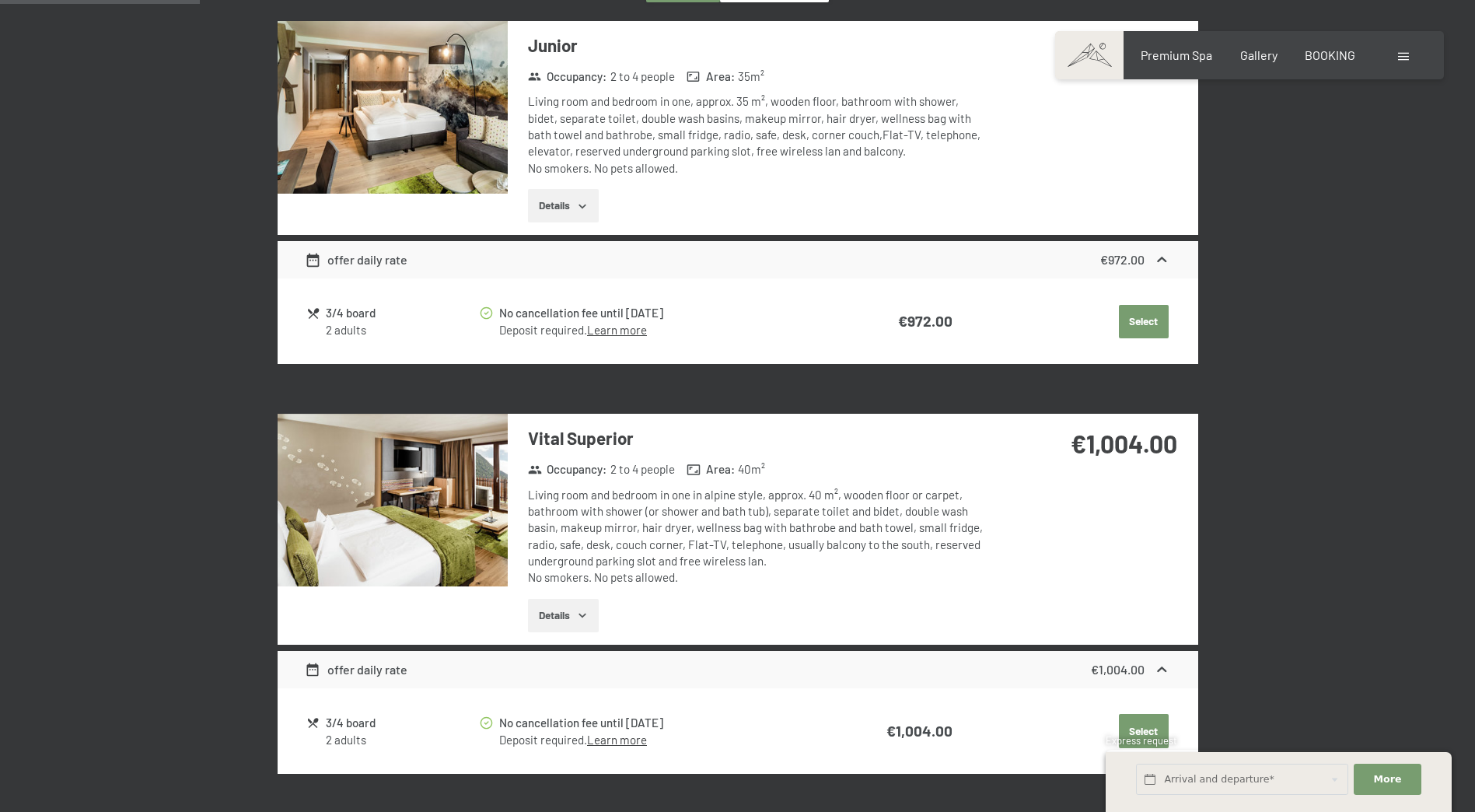
scroll to position [645, 0]
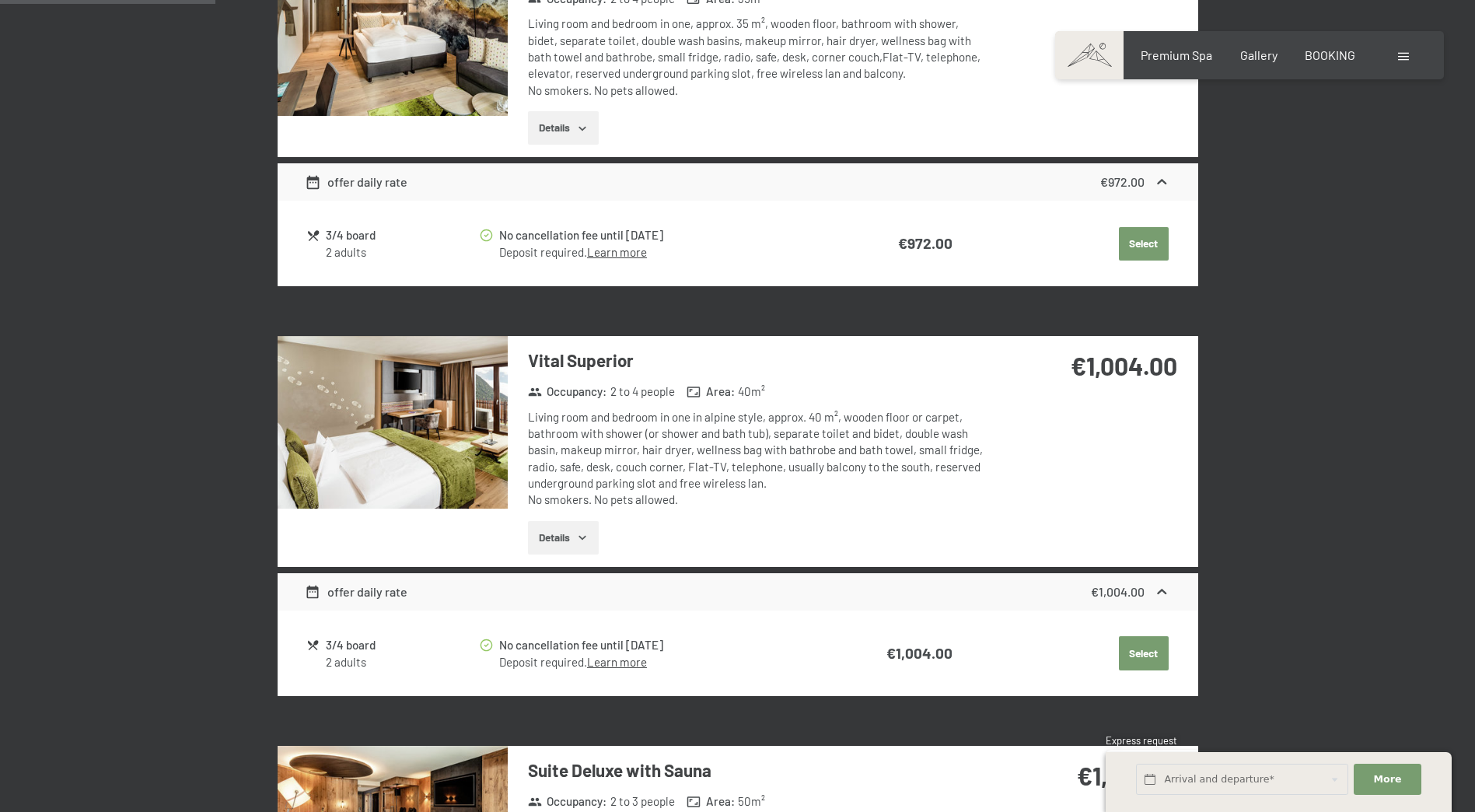
click at [438, 466] on img at bounding box center [393, 423] width 230 height 173
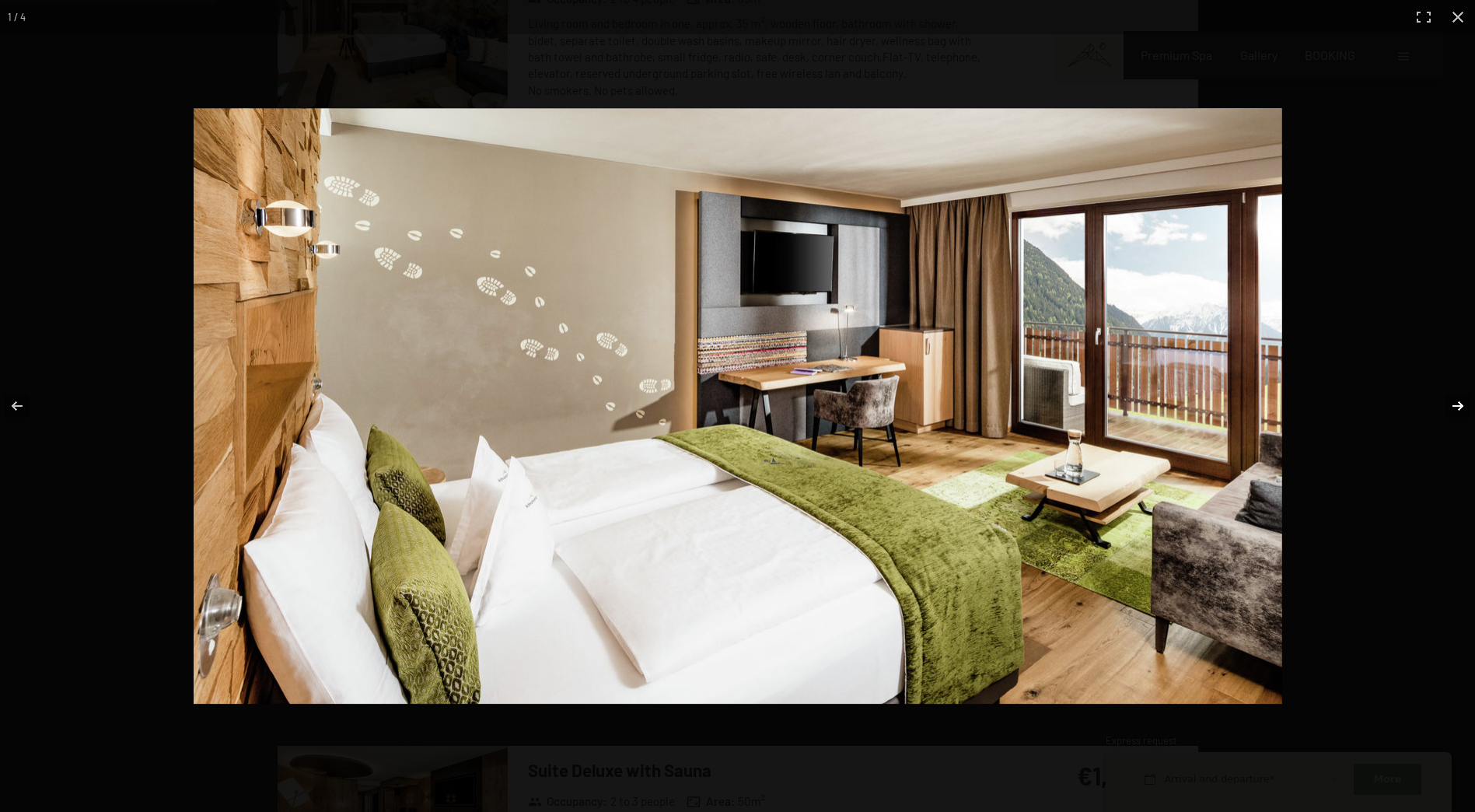
click at [1450, 404] on button "button" at bounding box center [1447, 406] width 55 height 78
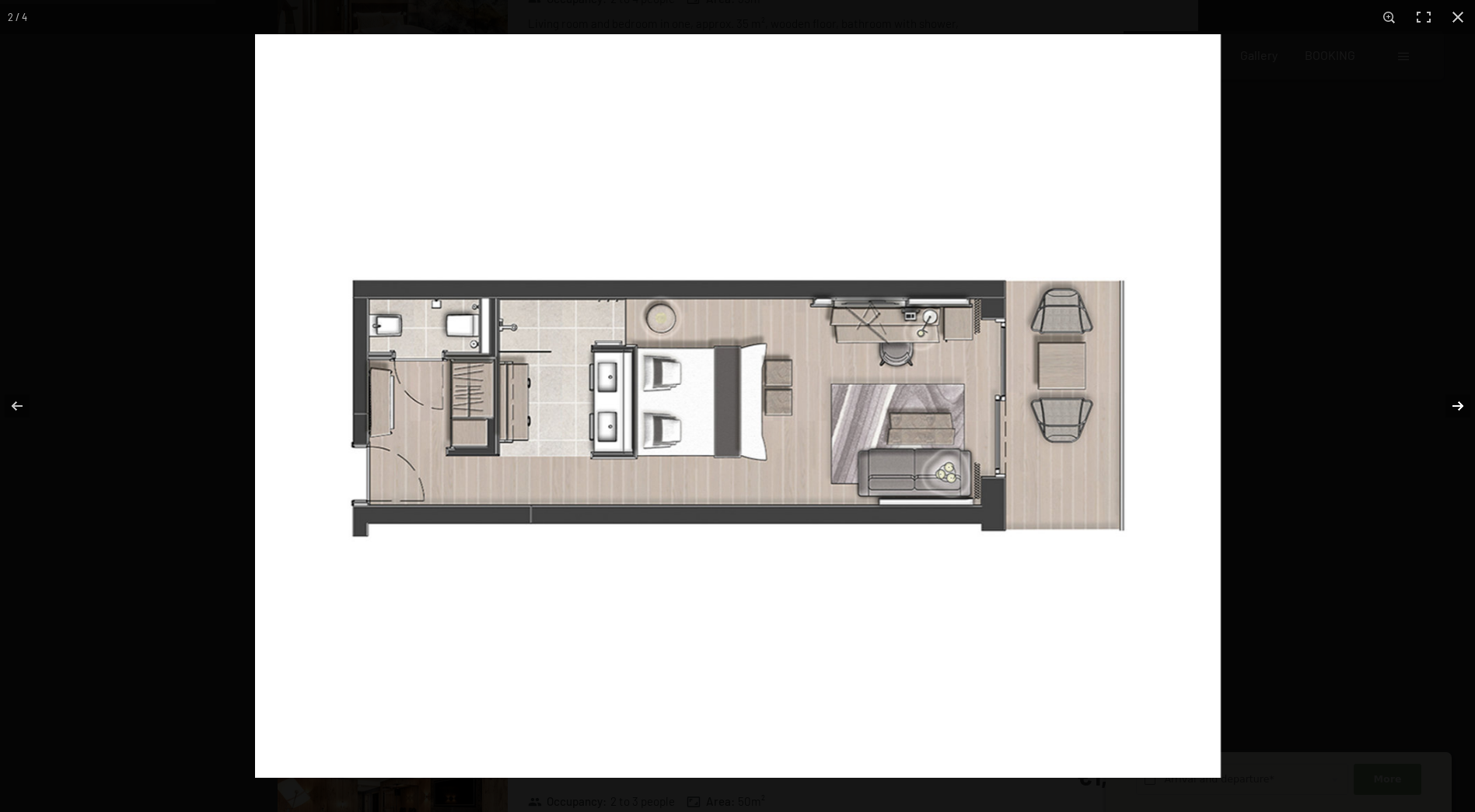
click at [1454, 406] on button "button" at bounding box center [1447, 406] width 55 height 78
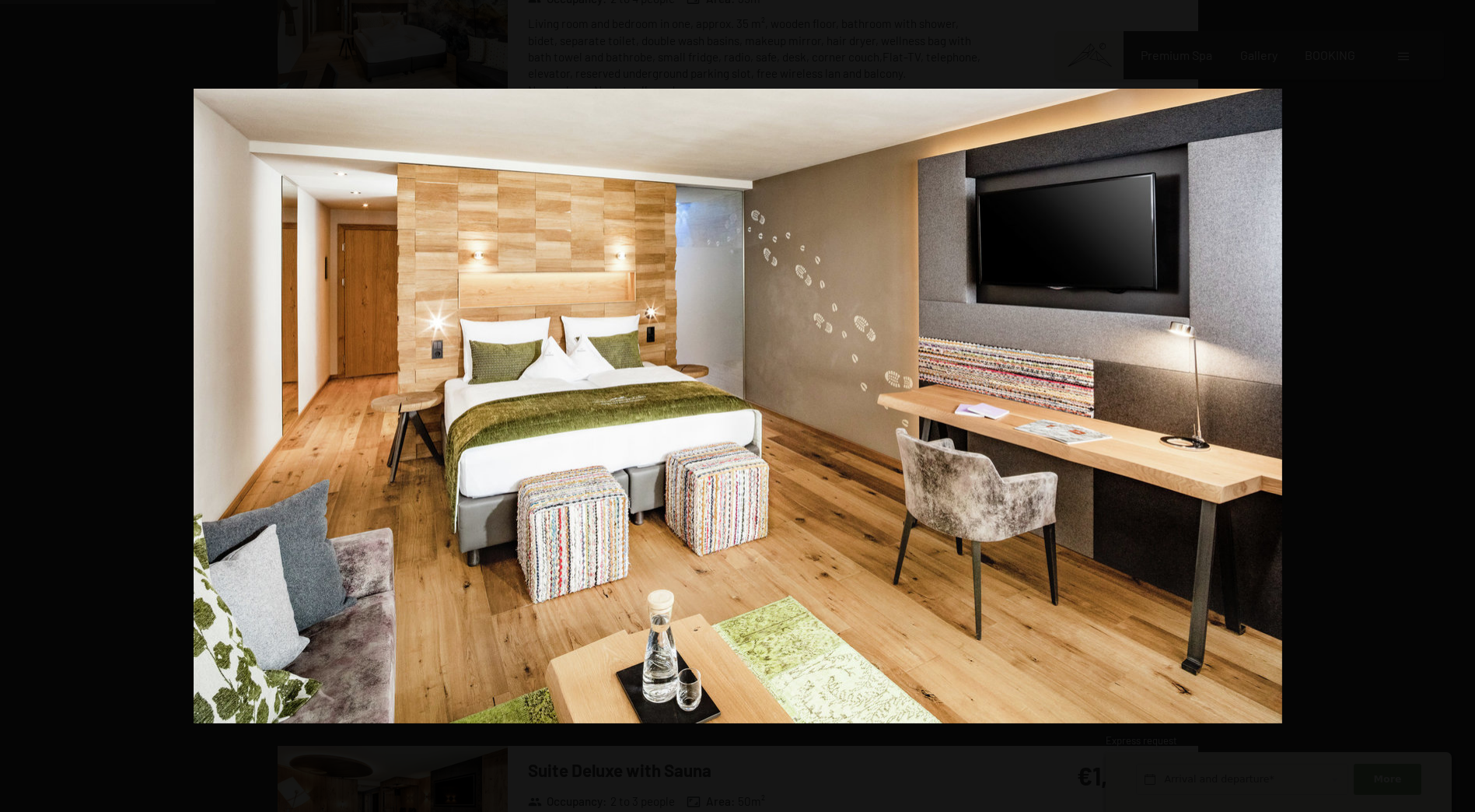
click at [1454, 406] on button "button" at bounding box center [1447, 406] width 55 height 78
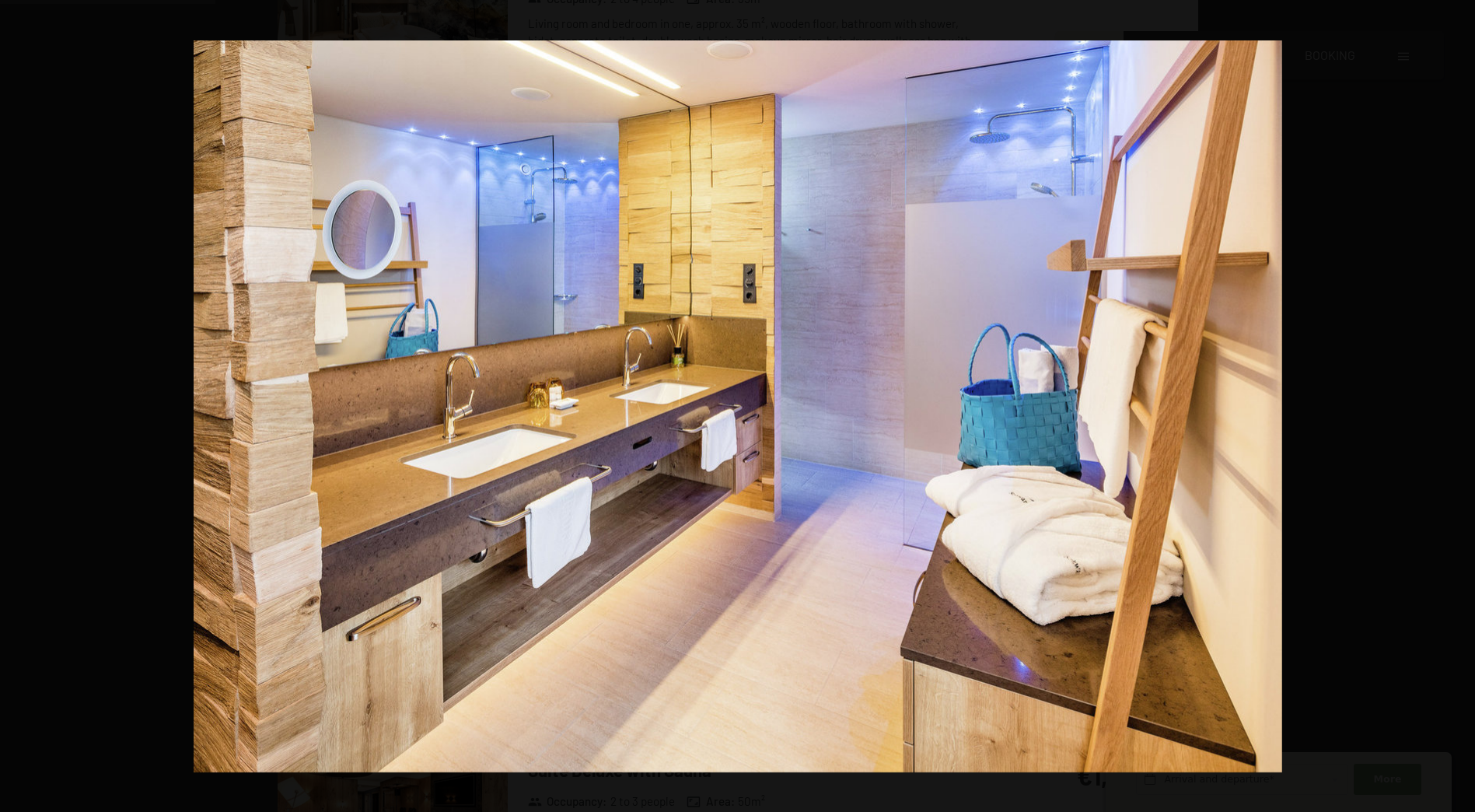
click at [1454, 406] on button "button" at bounding box center [1447, 406] width 55 height 78
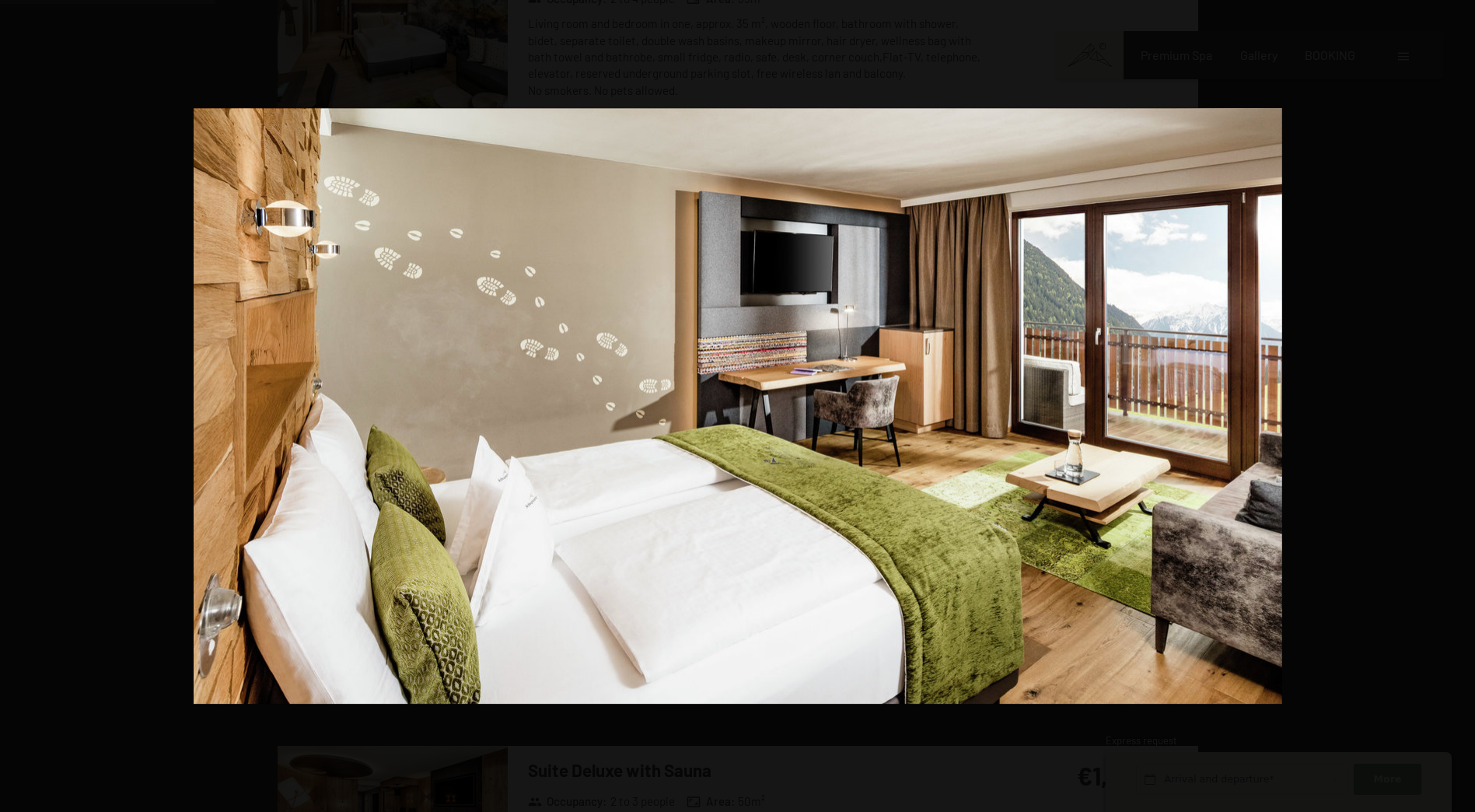
click at [1454, 406] on button "button" at bounding box center [1447, 406] width 55 height 78
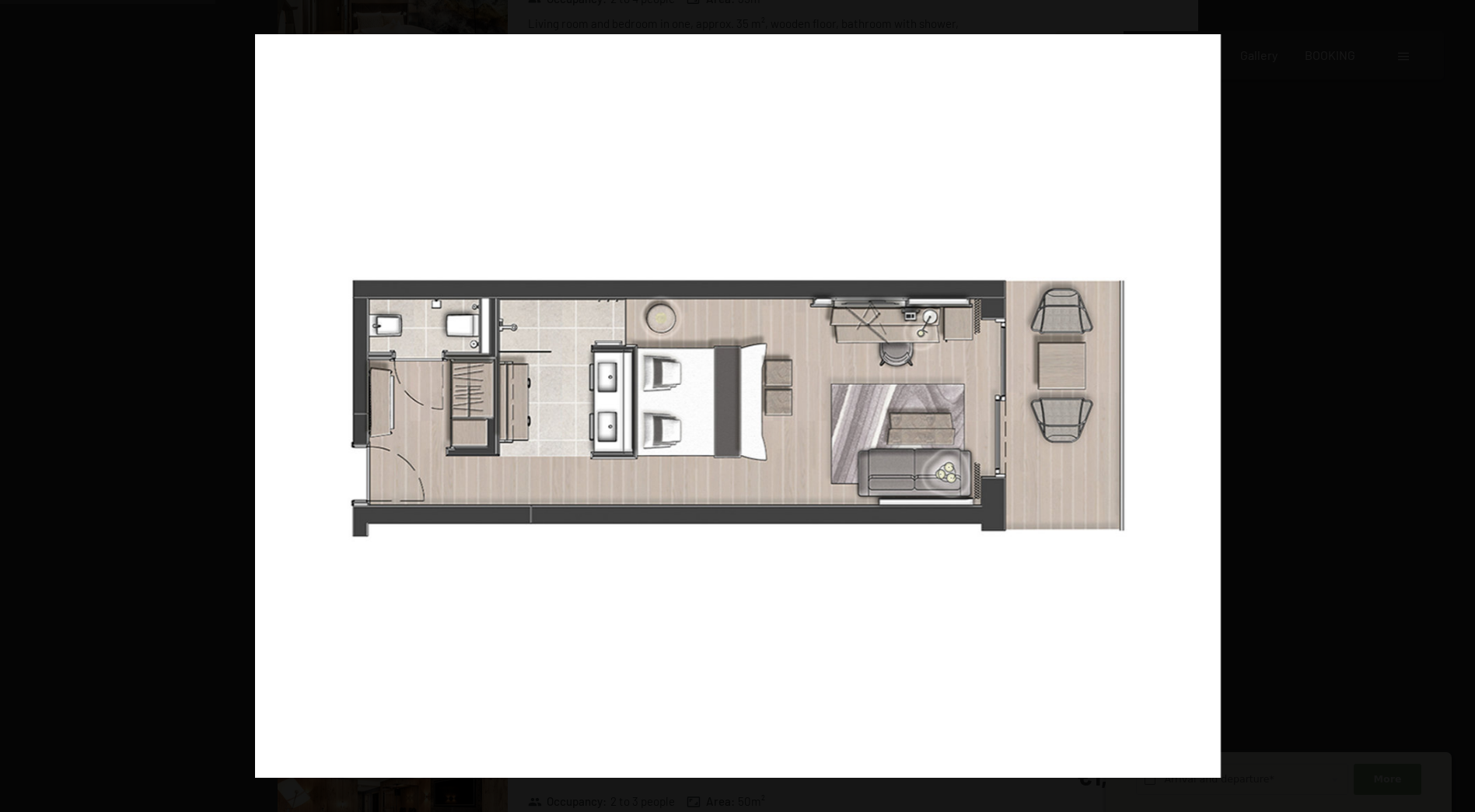
click at [1454, 406] on button "button" at bounding box center [1447, 406] width 55 height 78
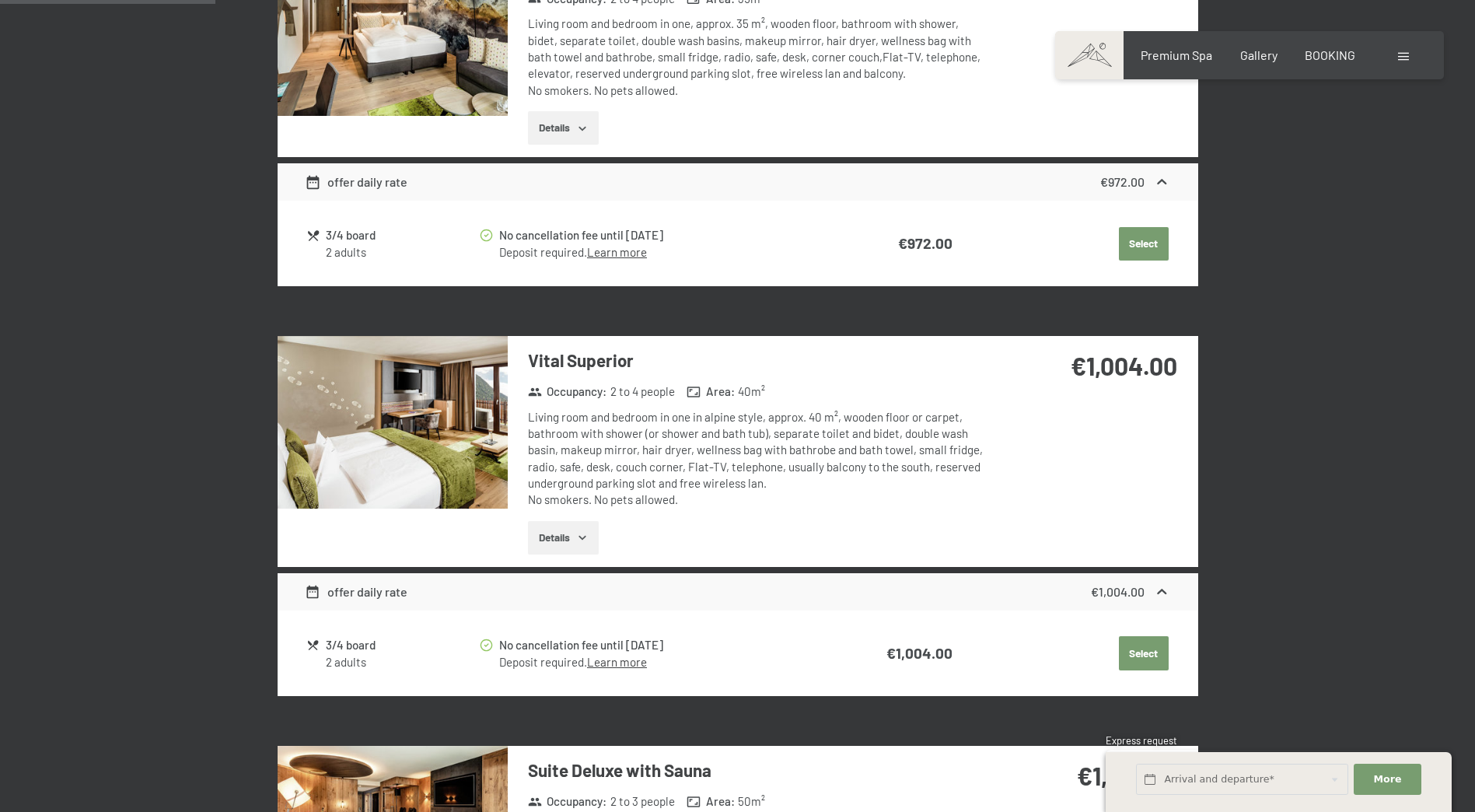
click at [0, 0] on button "button" at bounding box center [0, 0] width 0 height 0
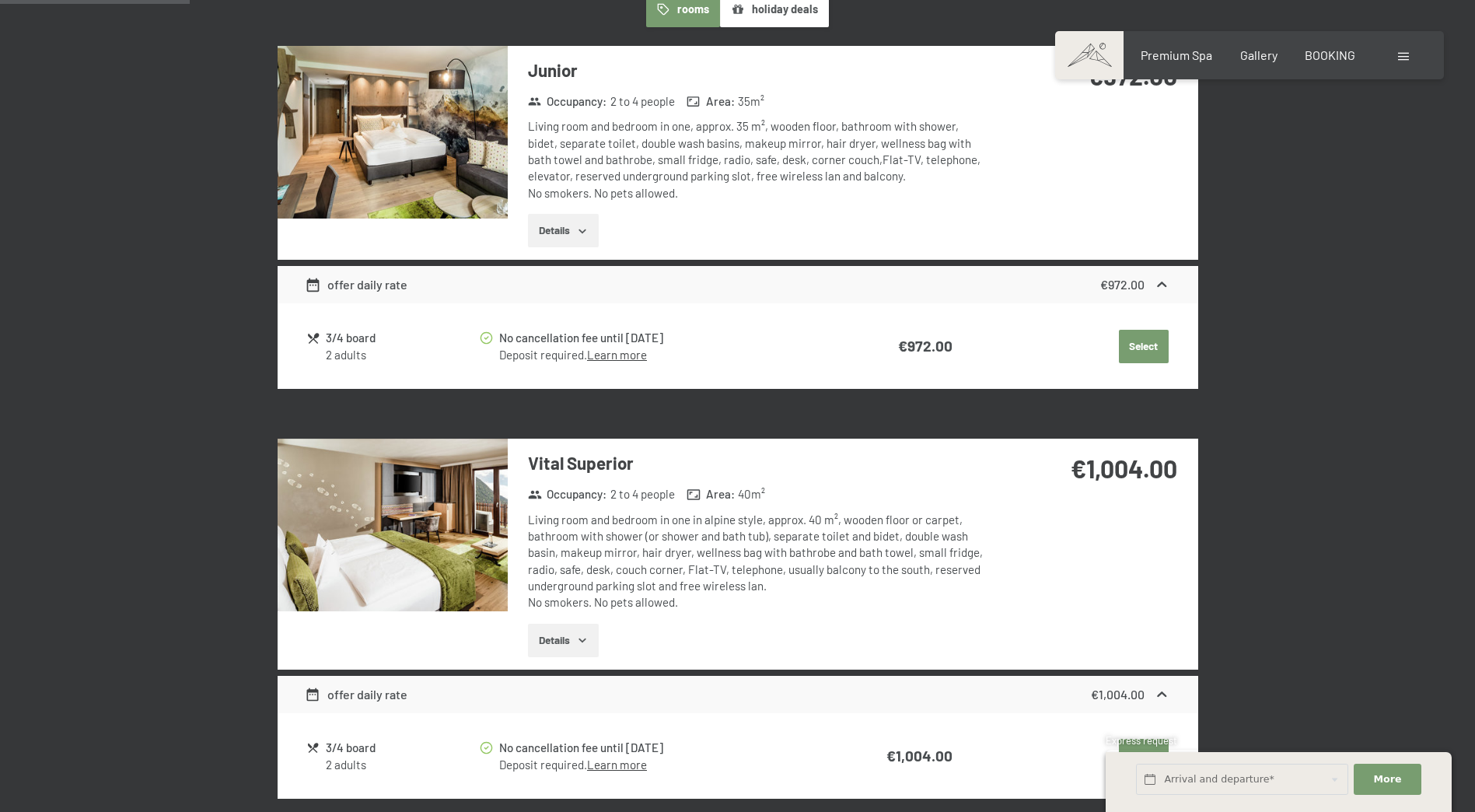
scroll to position [567, 0]
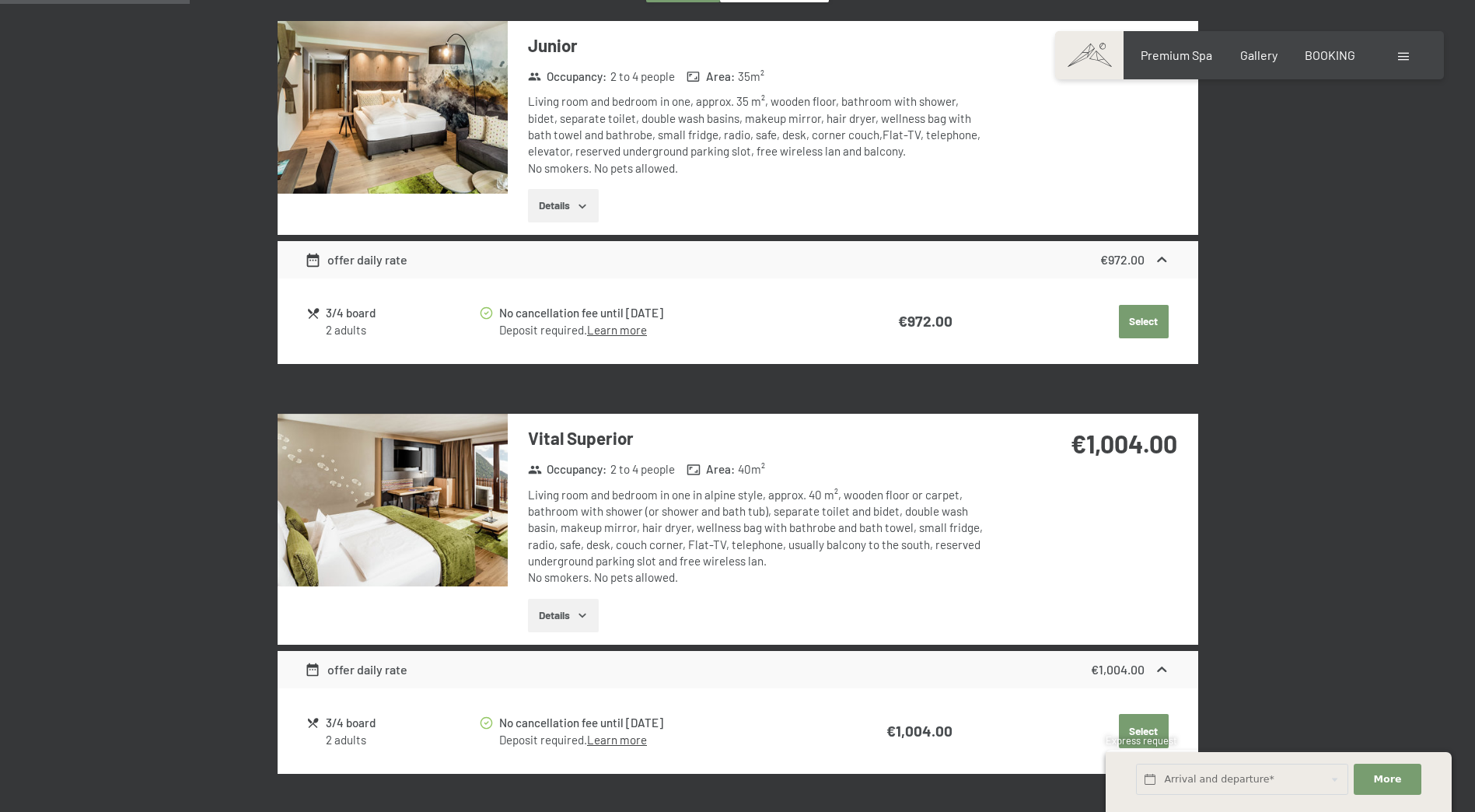
click at [419, 518] on img at bounding box center [393, 500] width 230 height 173
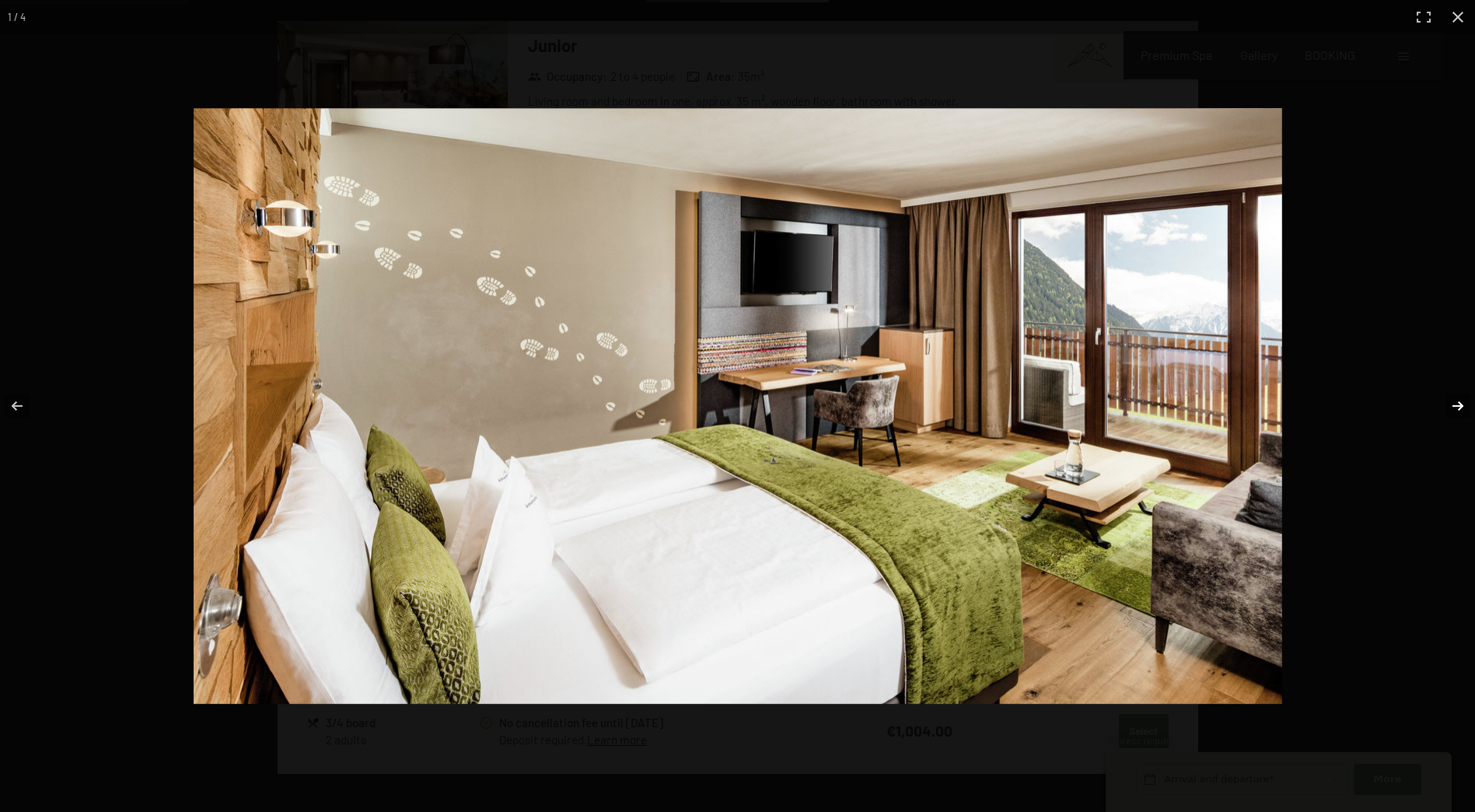
click at [1451, 403] on button "button" at bounding box center [1447, 406] width 55 height 78
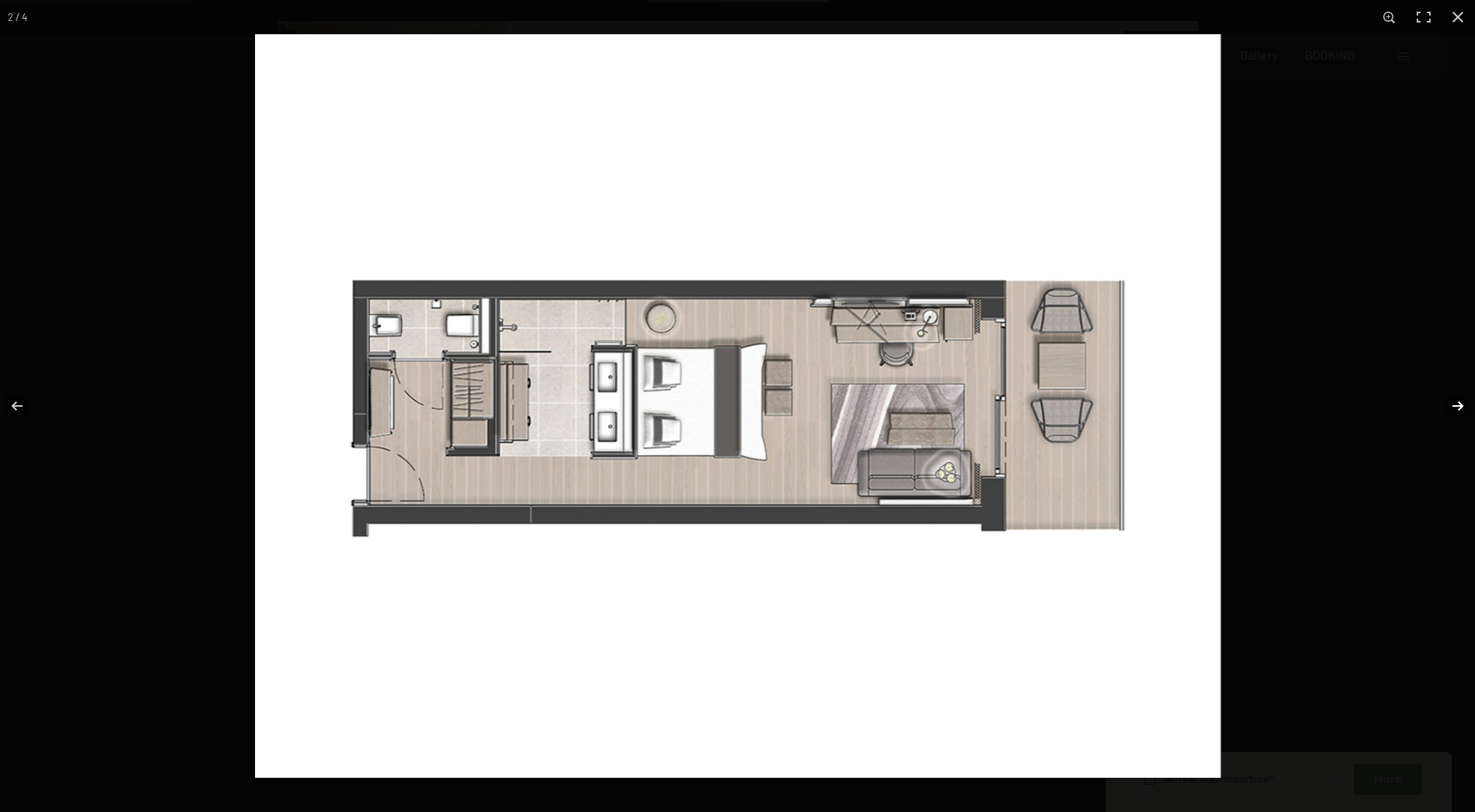
click at [1454, 408] on button "button" at bounding box center [1447, 406] width 55 height 78
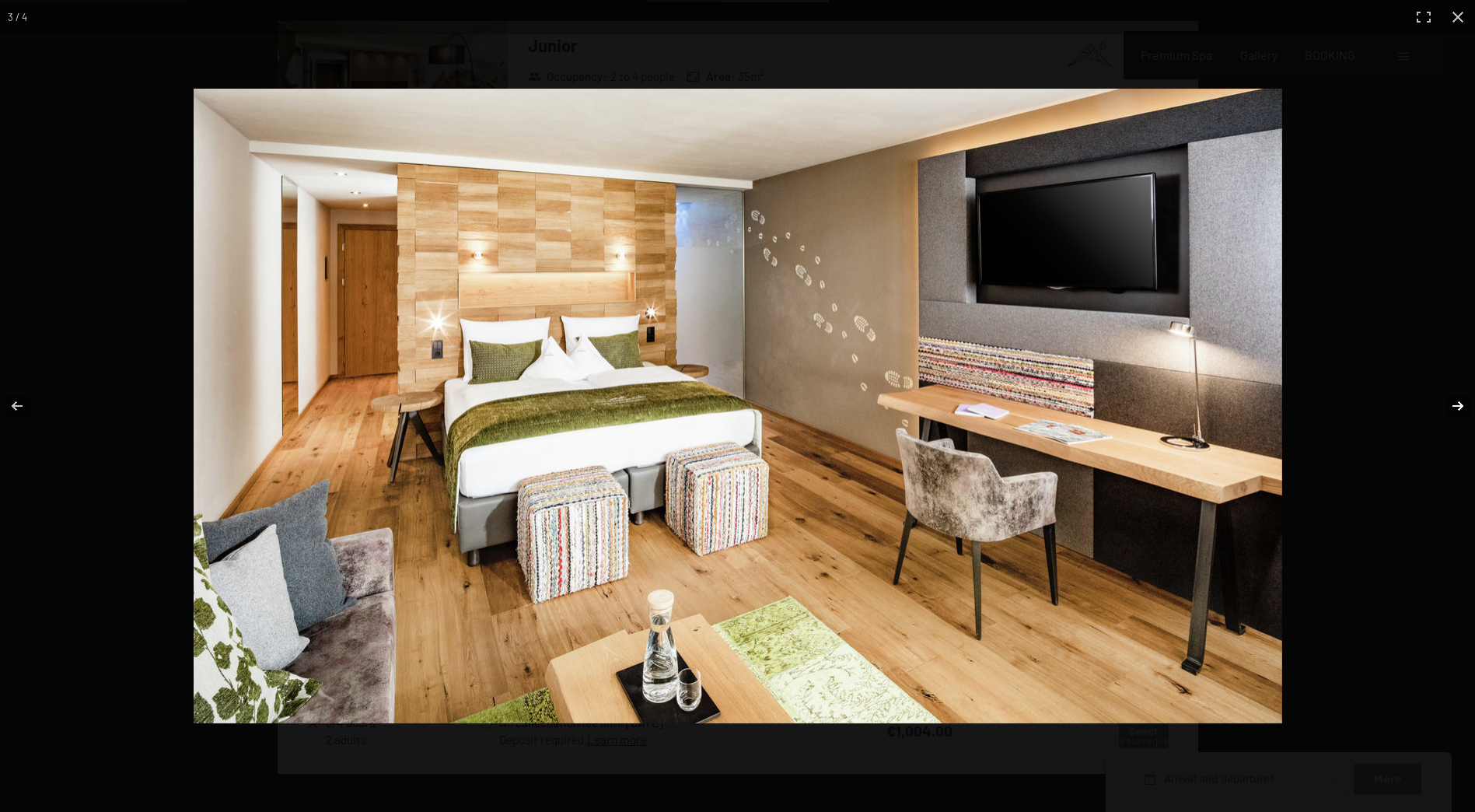
click at [1454, 408] on button "button" at bounding box center [1447, 406] width 55 height 78
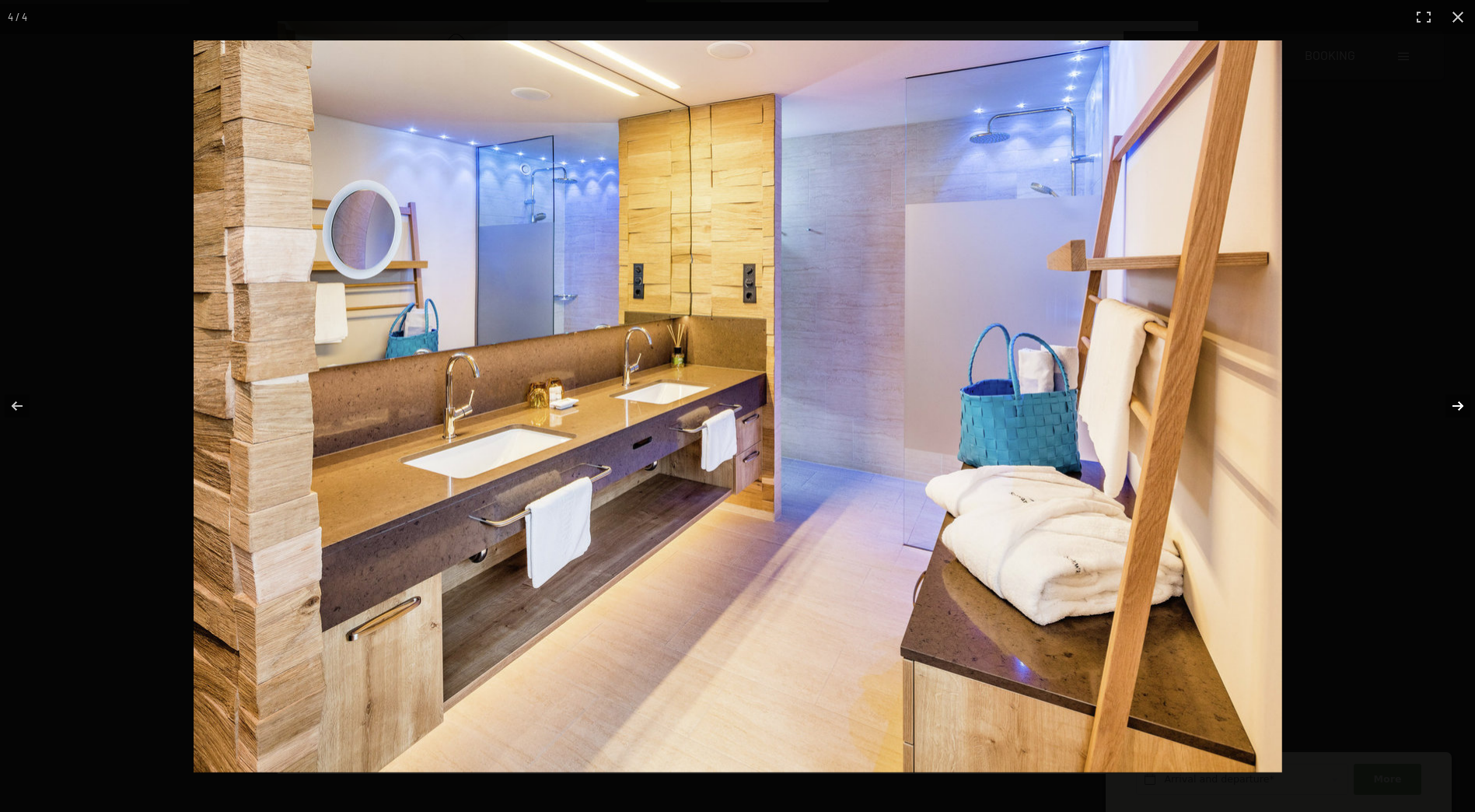
click at [1454, 408] on button "button" at bounding box center [1447, 406] width 55 height 78
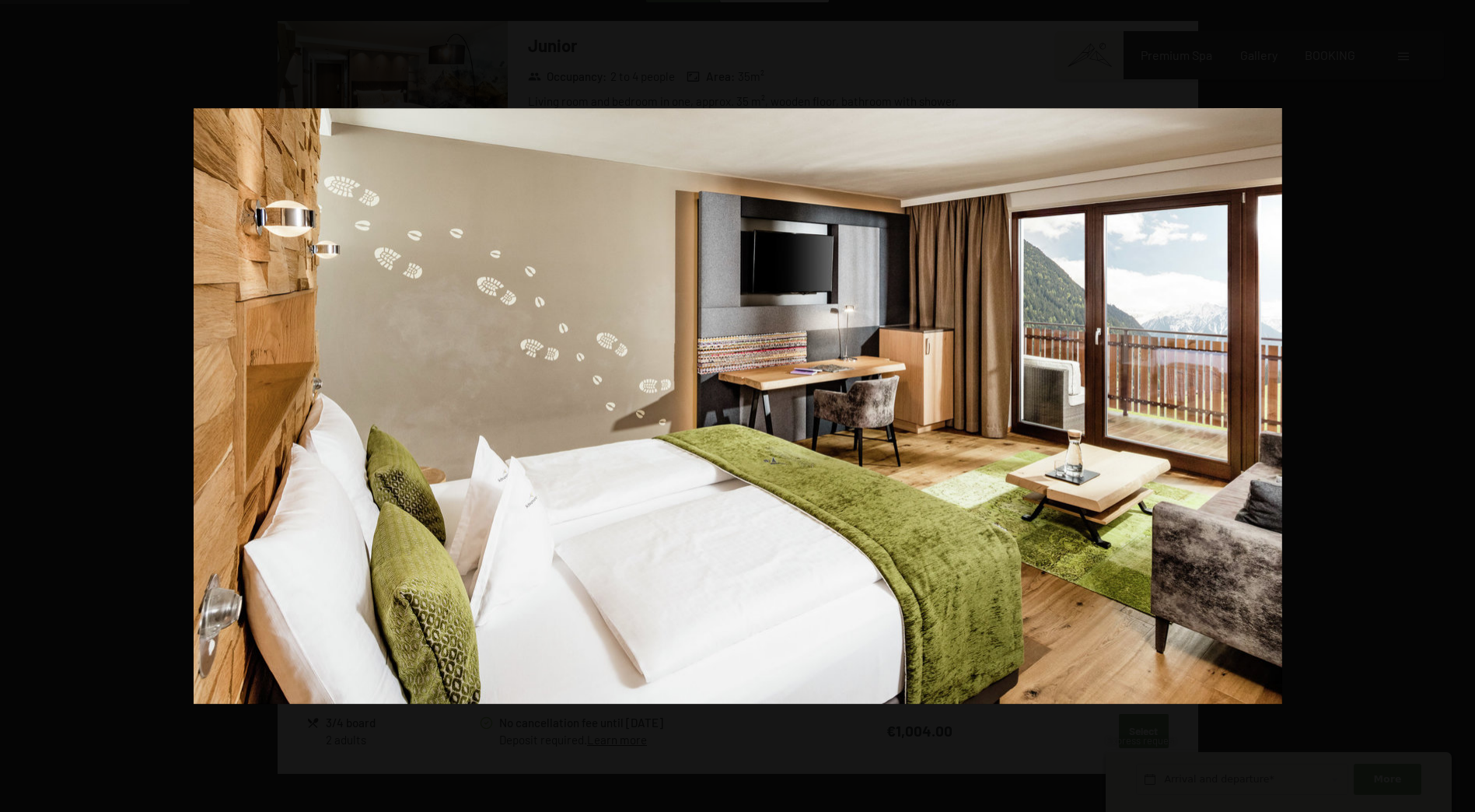
click at [1454, 408] on button "button" at bounding box center [1447, 406] width 55 height 78
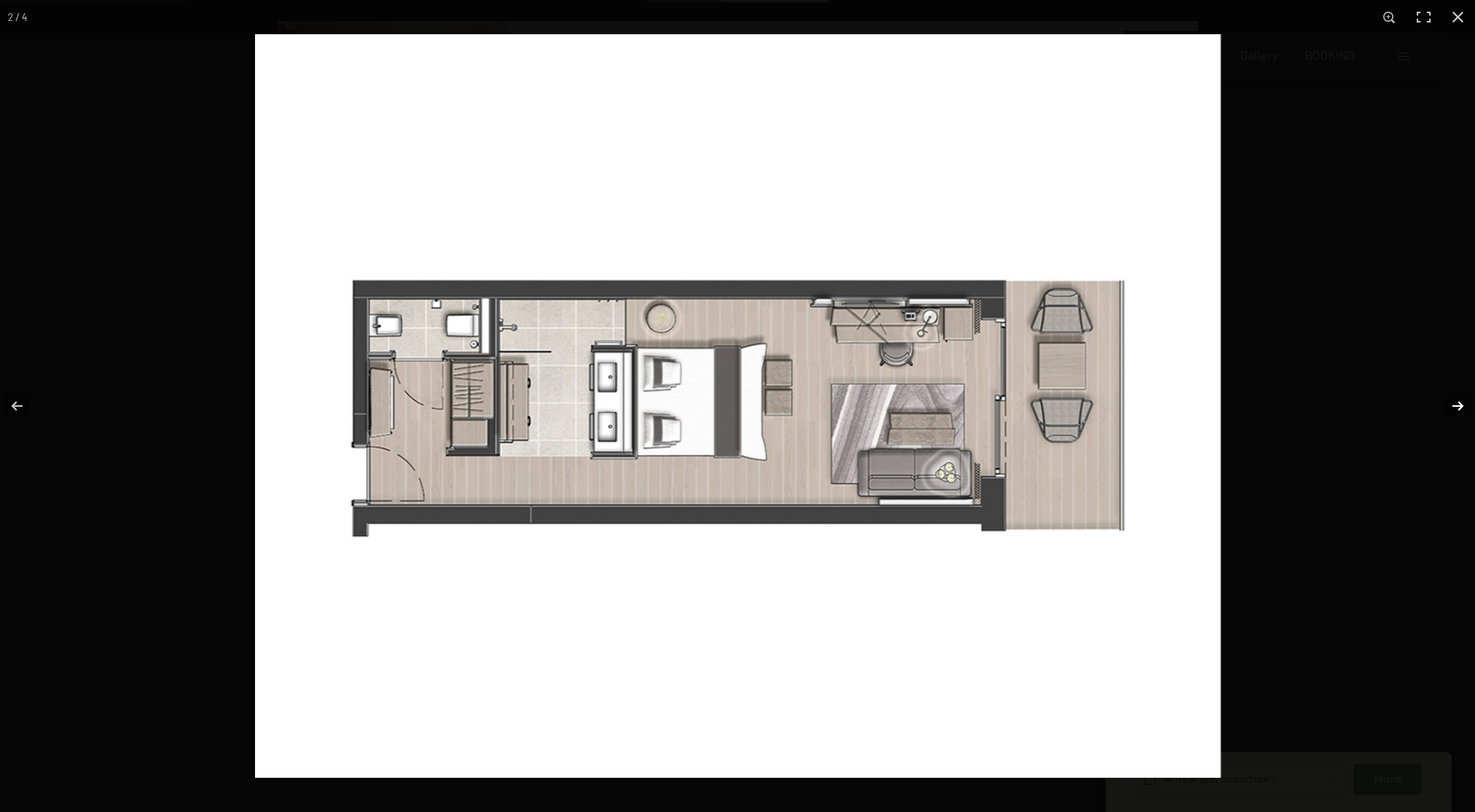
click at [1454, 409] on button "button" at bounding box center [1447, 406] width 55 height 78
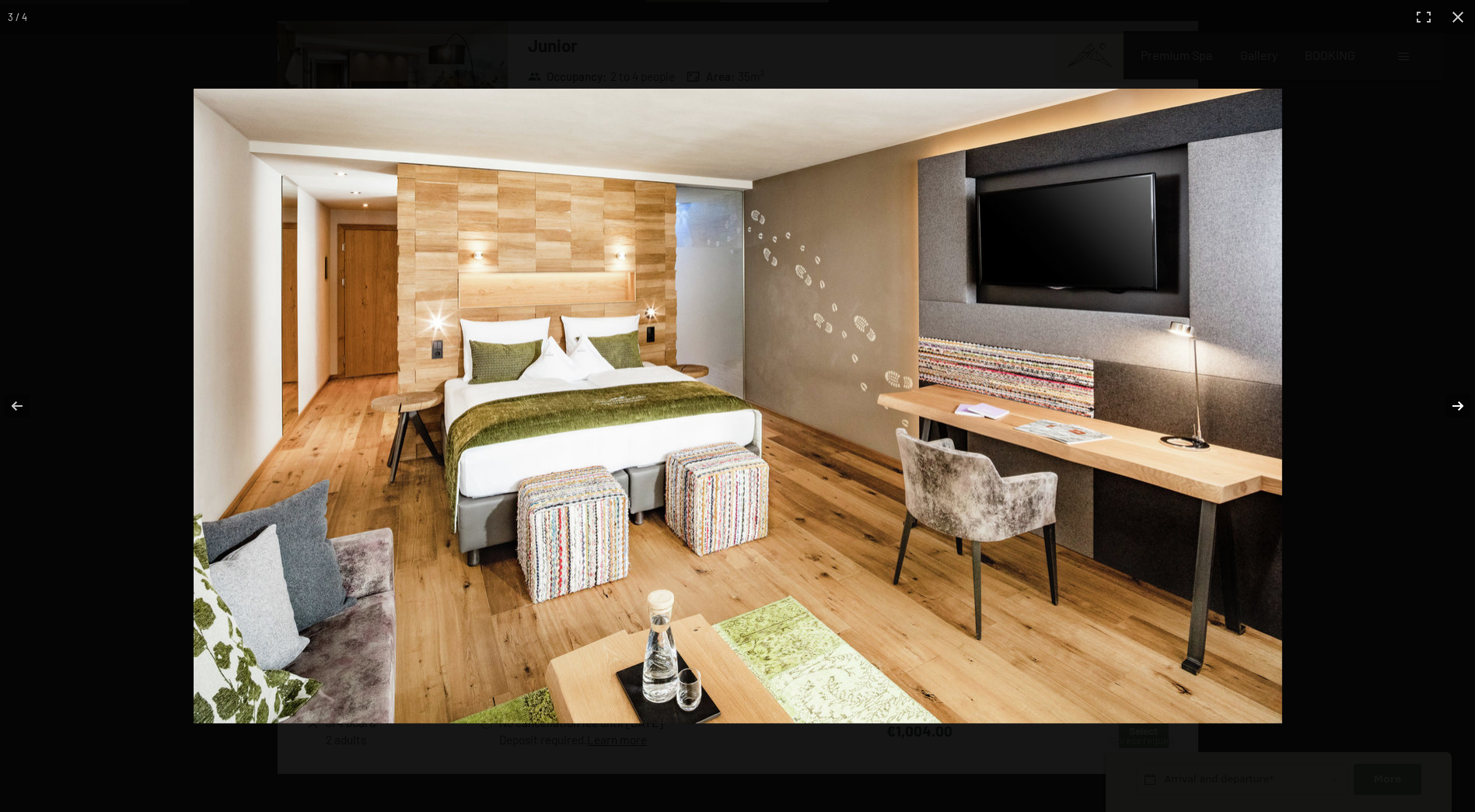
click at [1454, 411] on button "button" at bounding box center [1447, 406] width 55 height 78
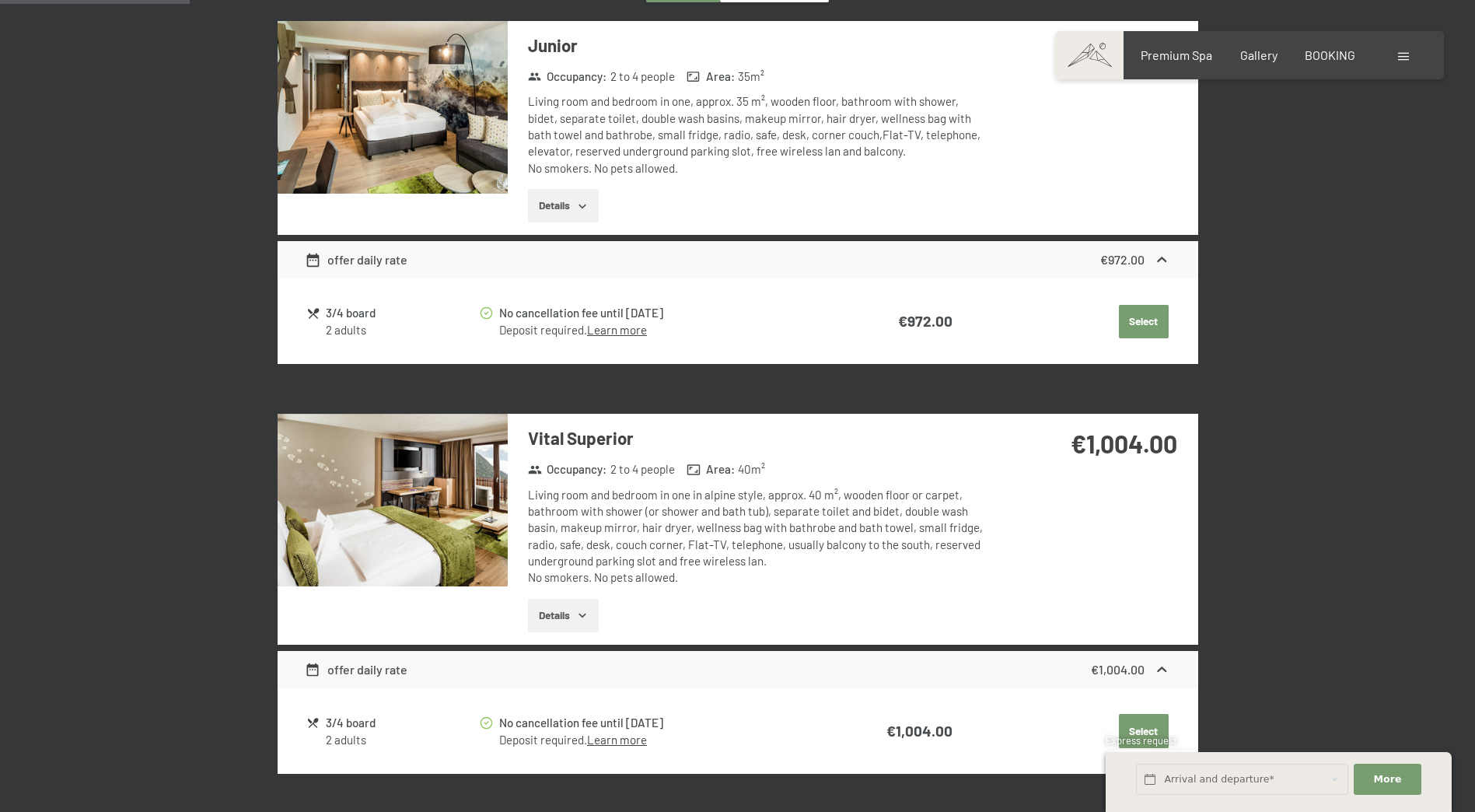
click at [0, 0] on button "button" at bounding box center [0, 0] width 0 height 0
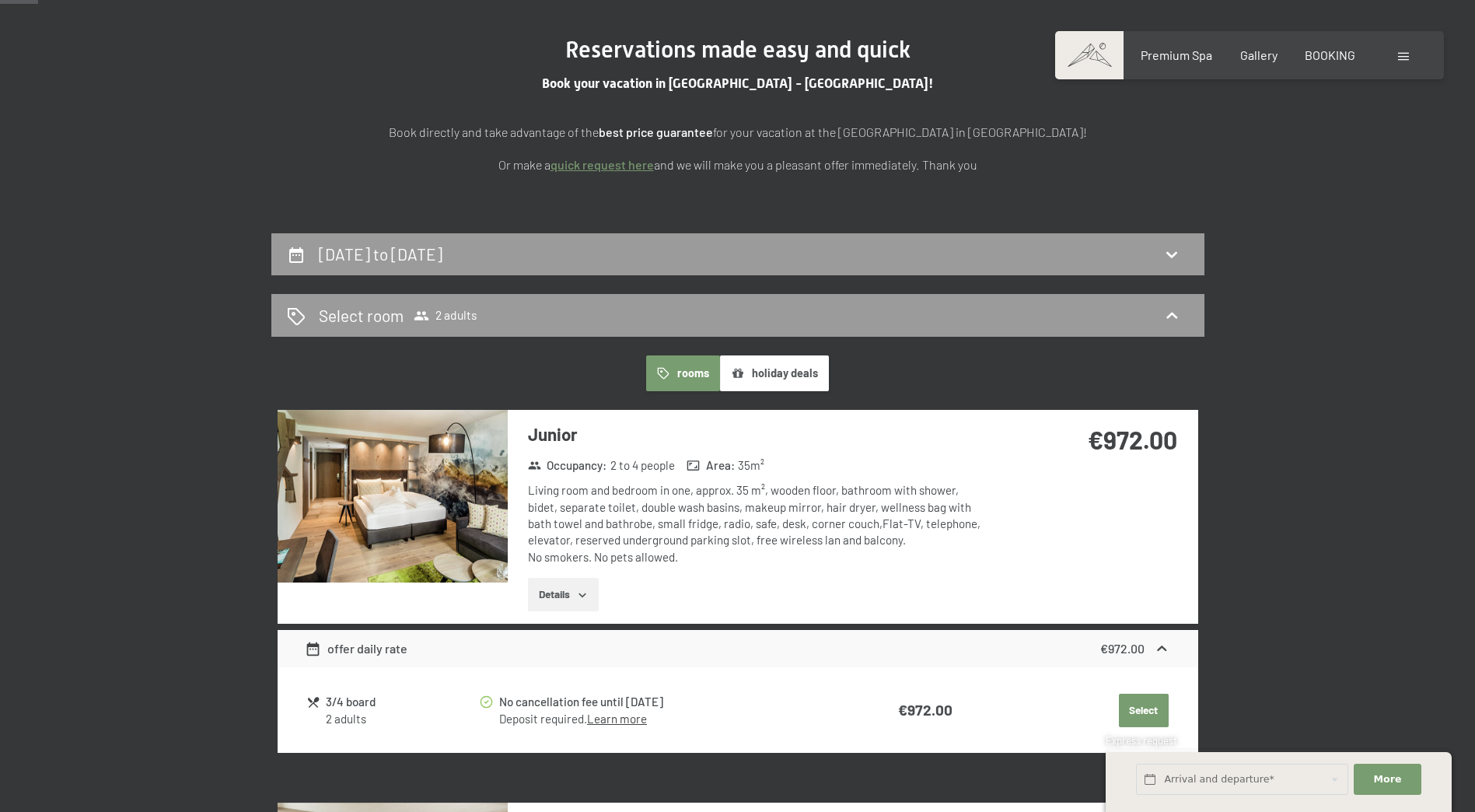
scroll to position [0, 0]
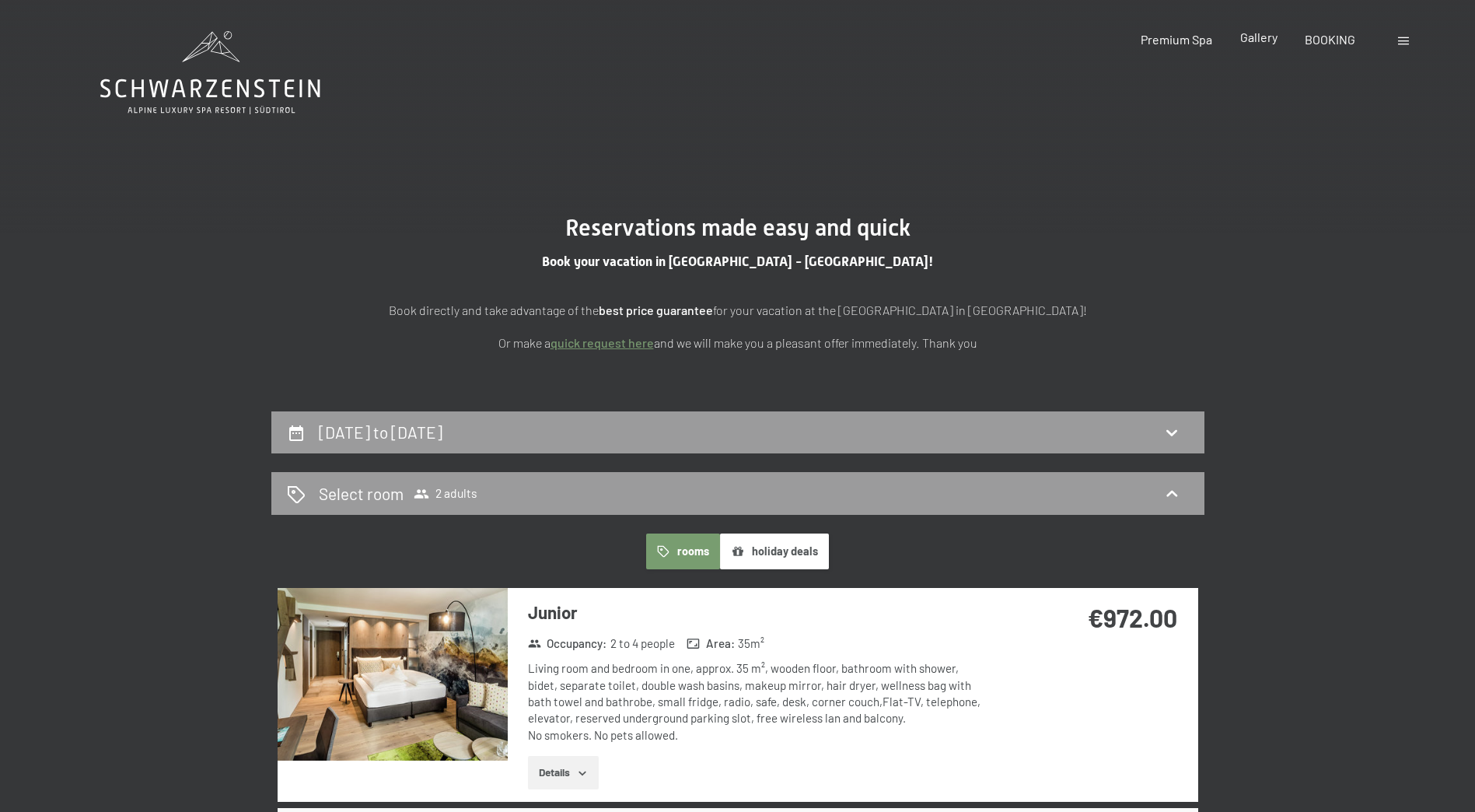
click at [1255, 33] on span "Gallery" at bounding box center [1259, 36] width 37 height 15
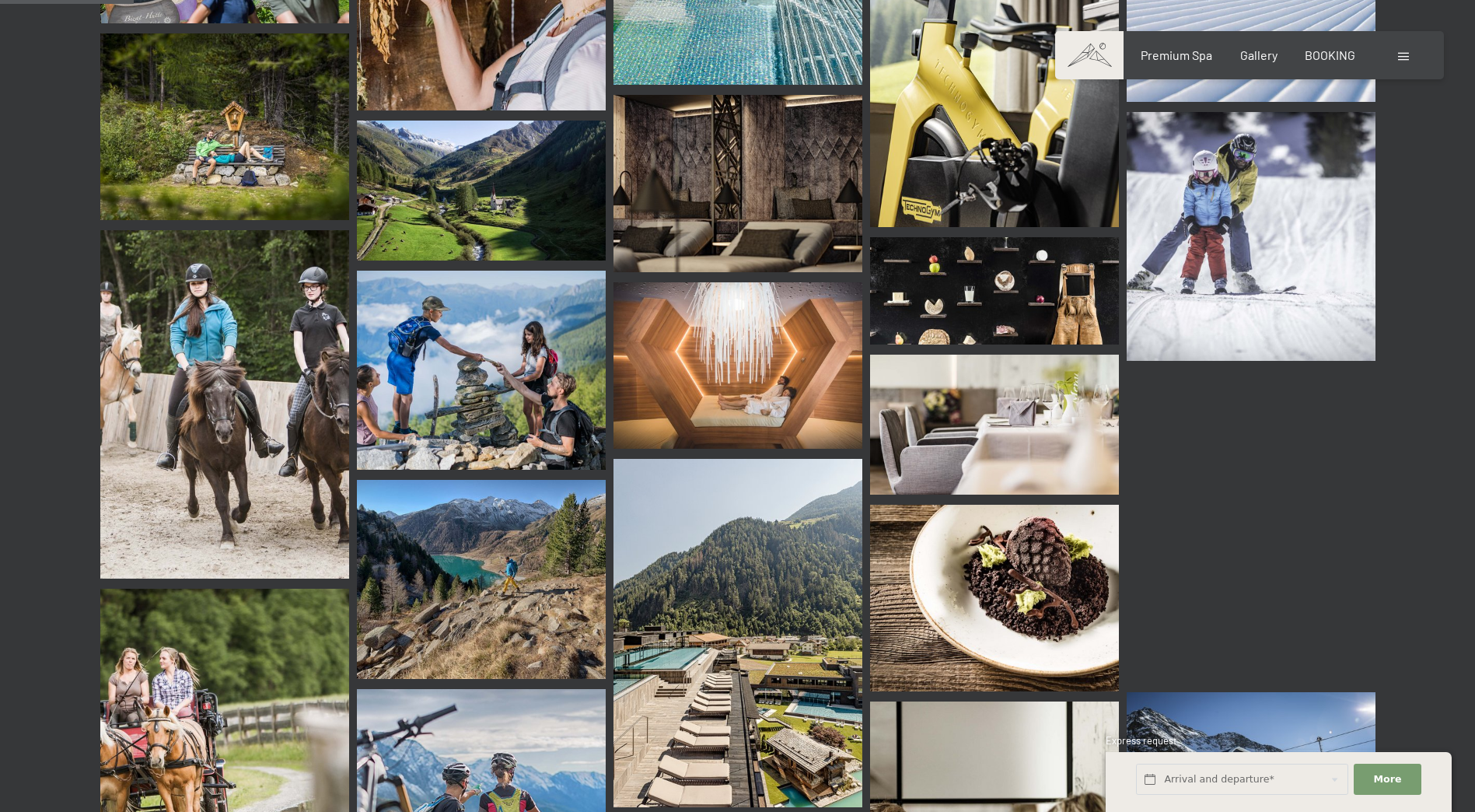
scroll to position [1788, 0]
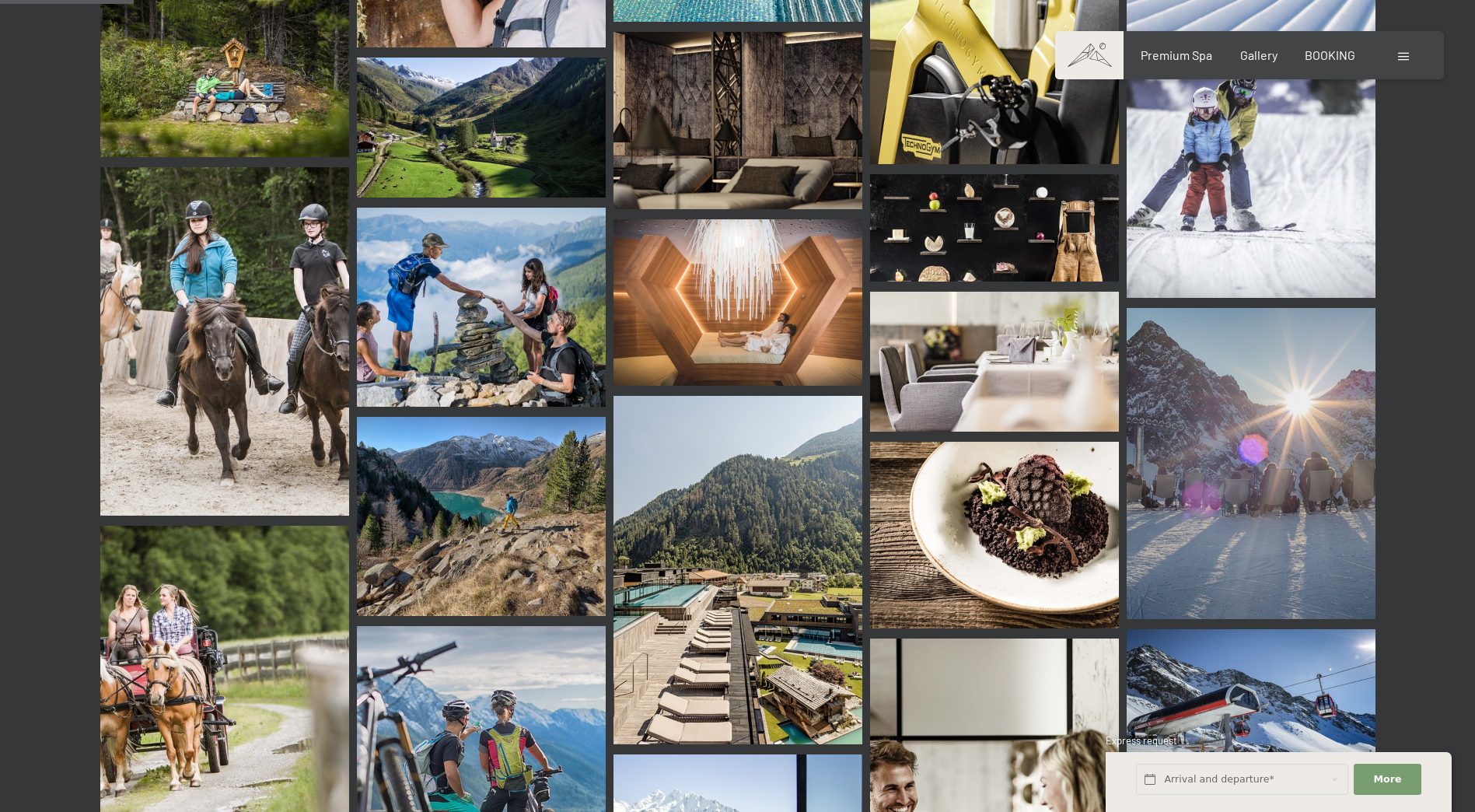
click at [689, 554] on img at bounding box center [738, 569] width 249 height 348
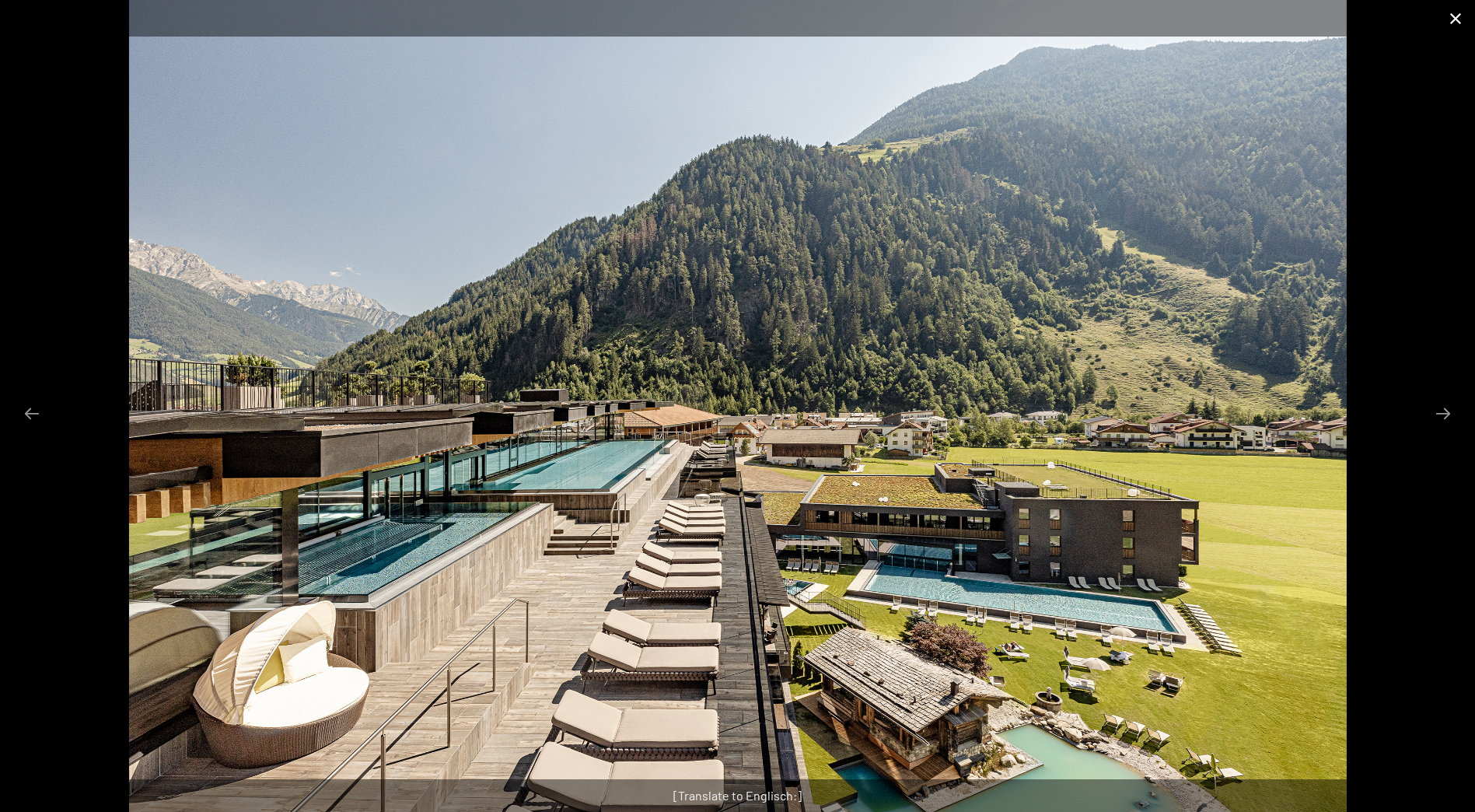
click at [1454, 13] on button "Close gallery" at bounding box center [1455, 18] width 39 height 36
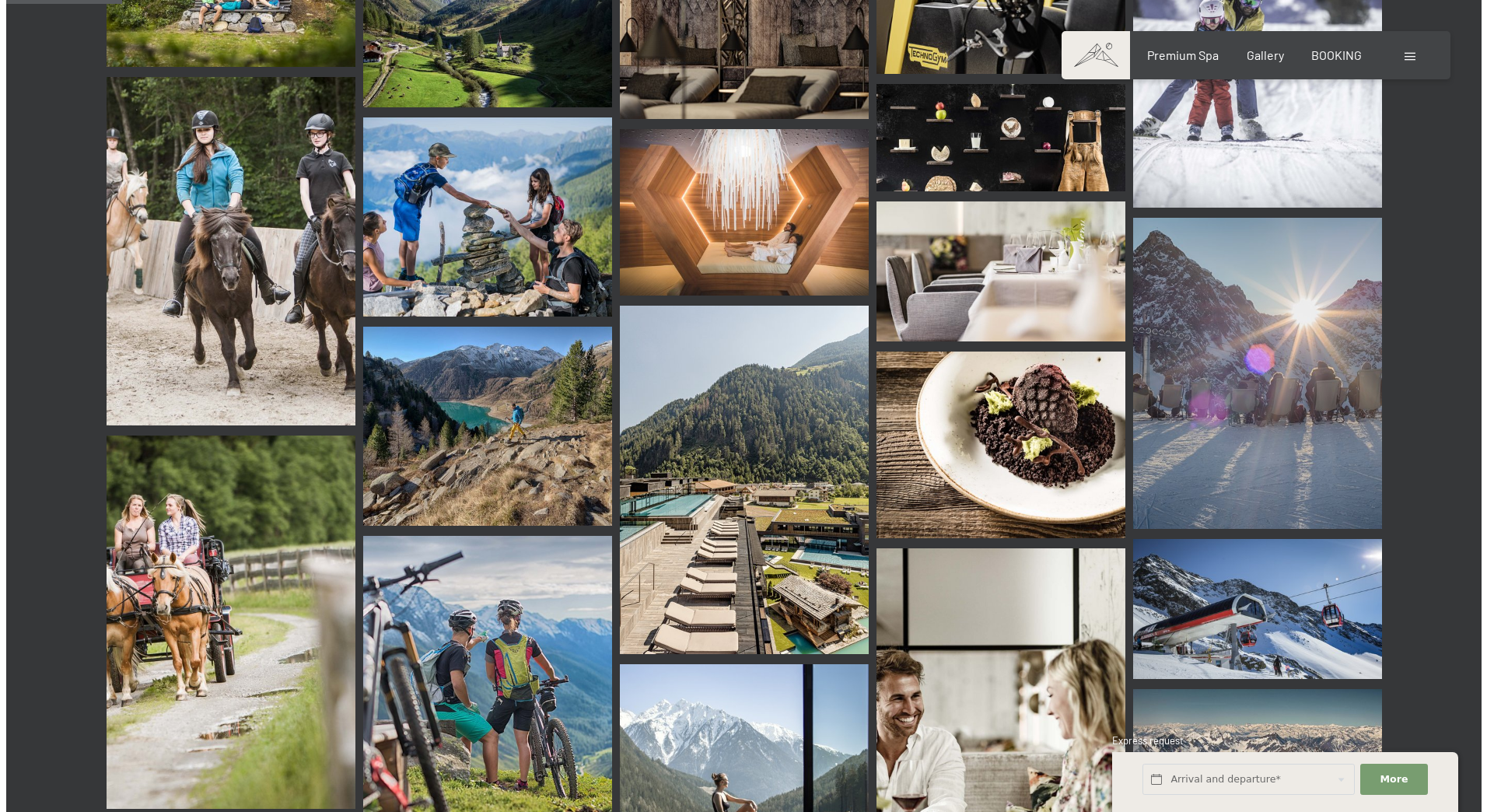
scroll to position [1555, 0]
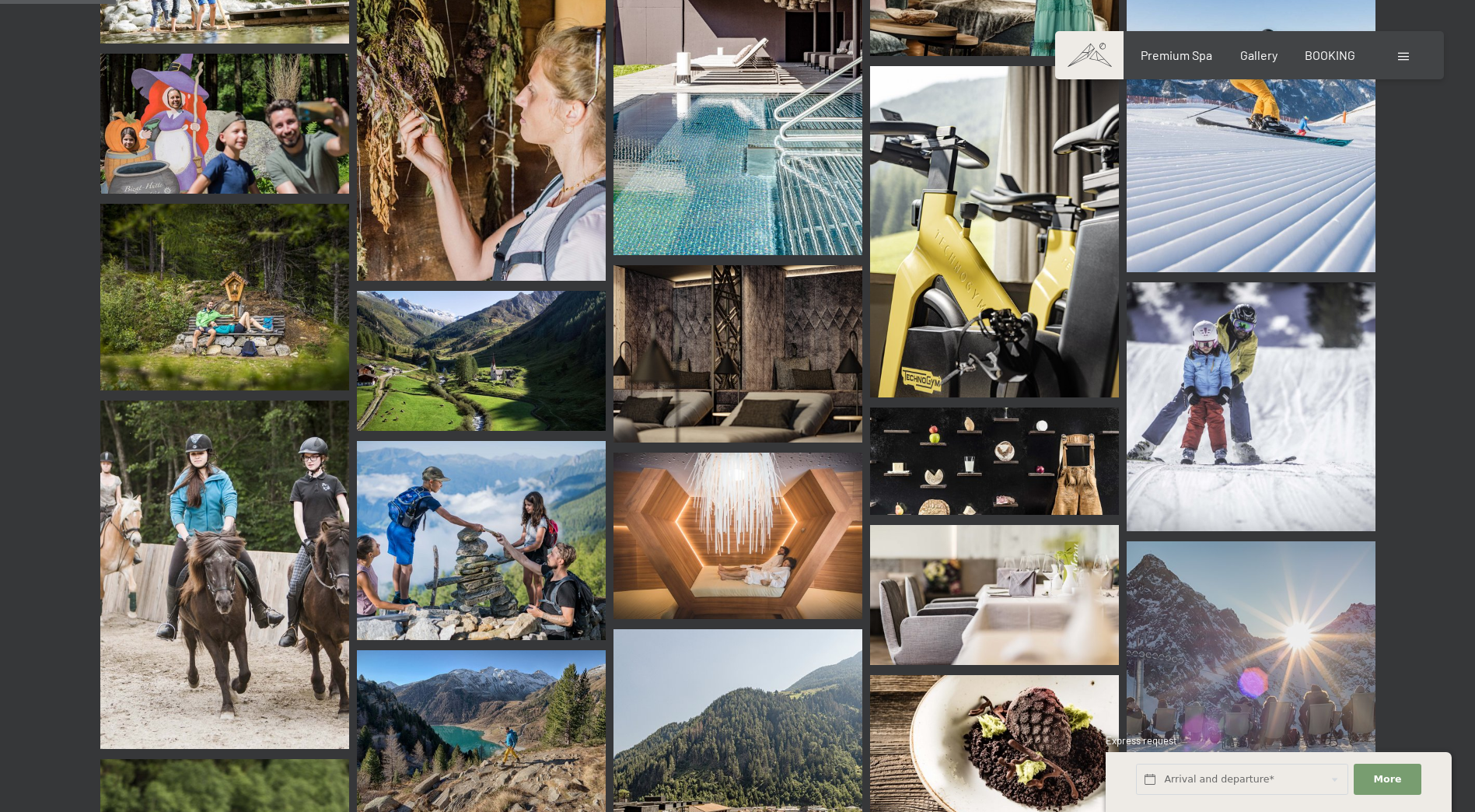
click at [1404, 52] on div at bounding box center [1405, 56] width 15 height 17
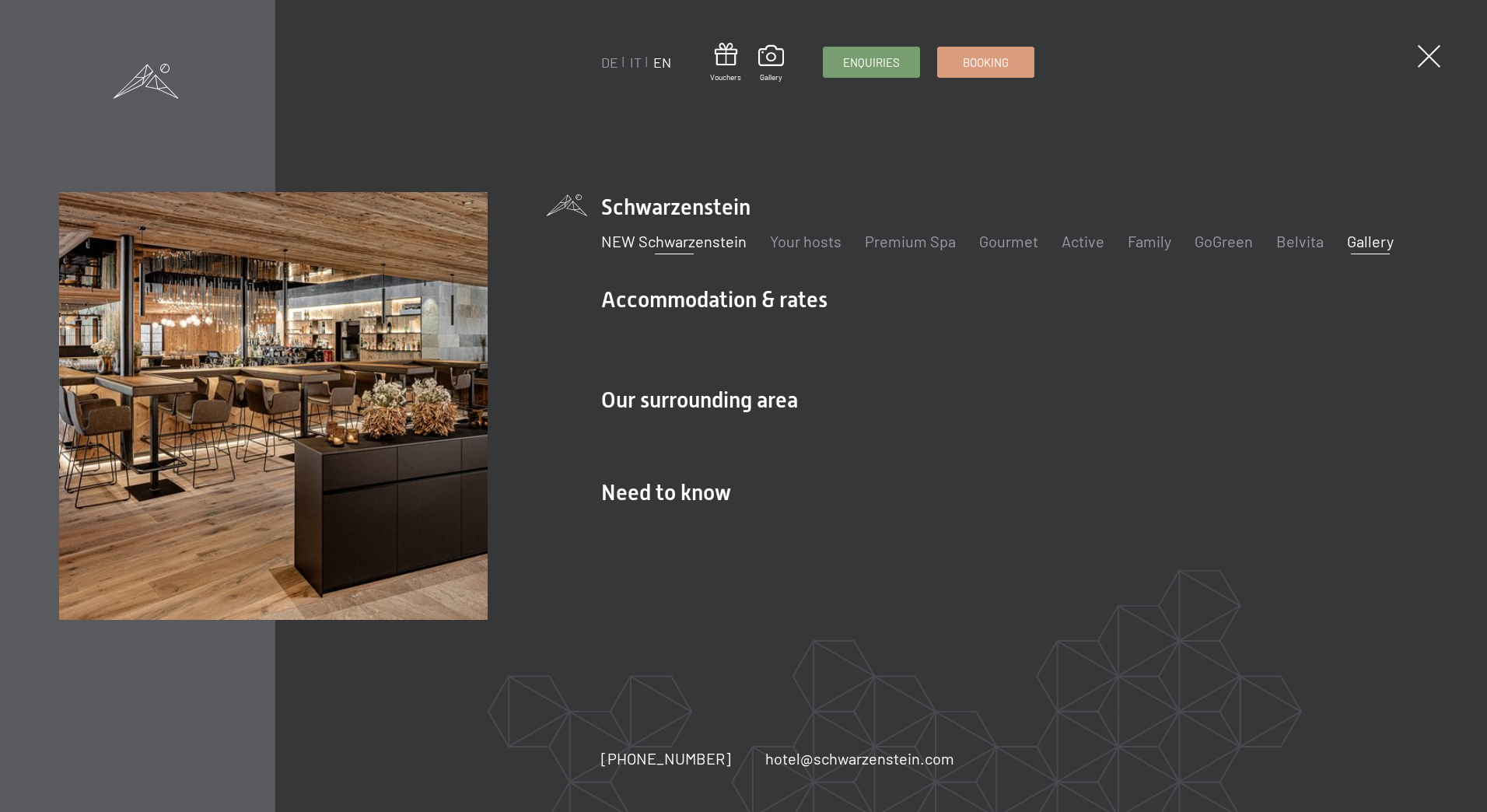
click at [680, 243] on link "NEW Schwarzenstein" at bounding box center [673, 241] width 145 height 19
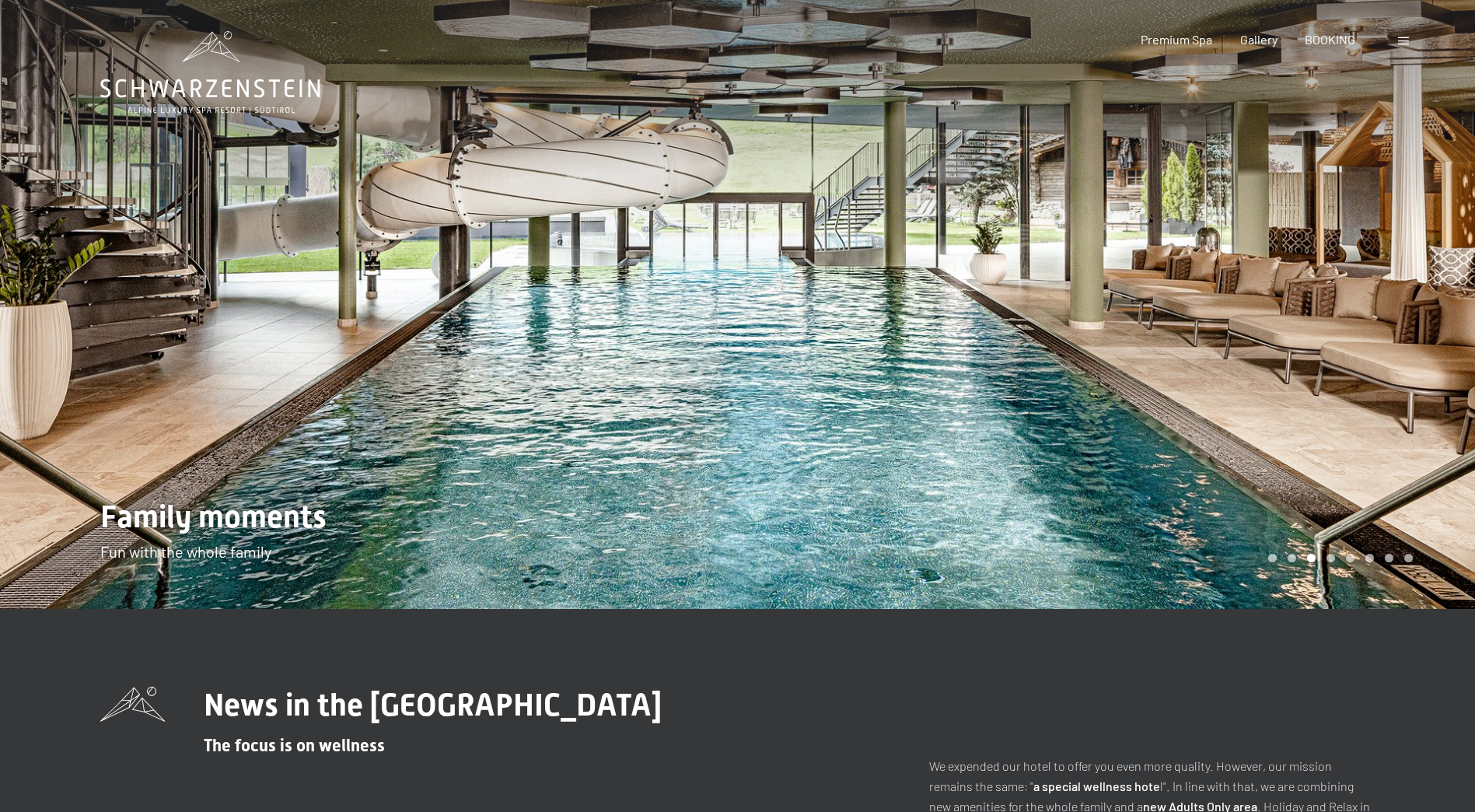
click at [278, 109] on icon at bounding box center [209, 72] width 220 height 83
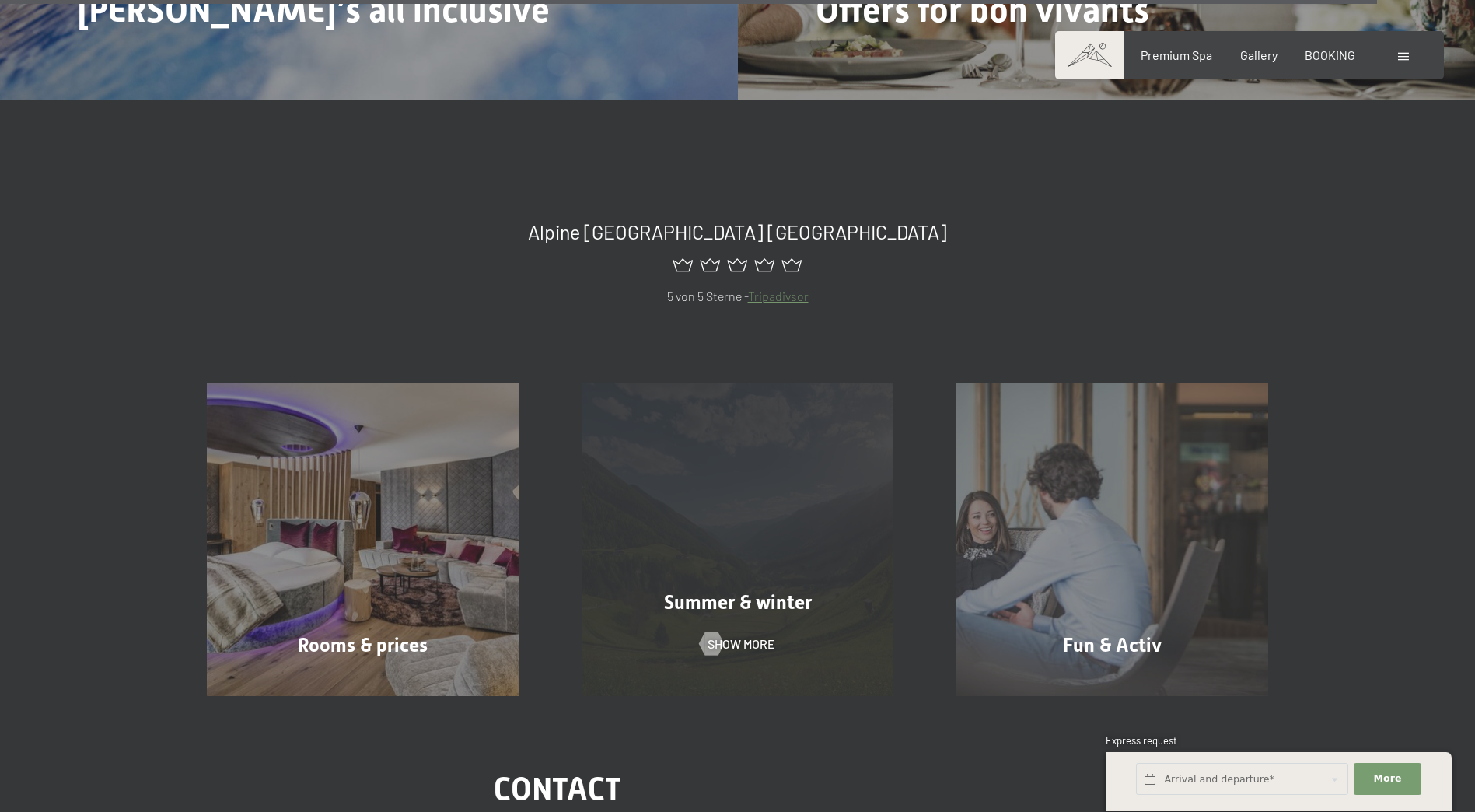
scroll to position [7900, 0]
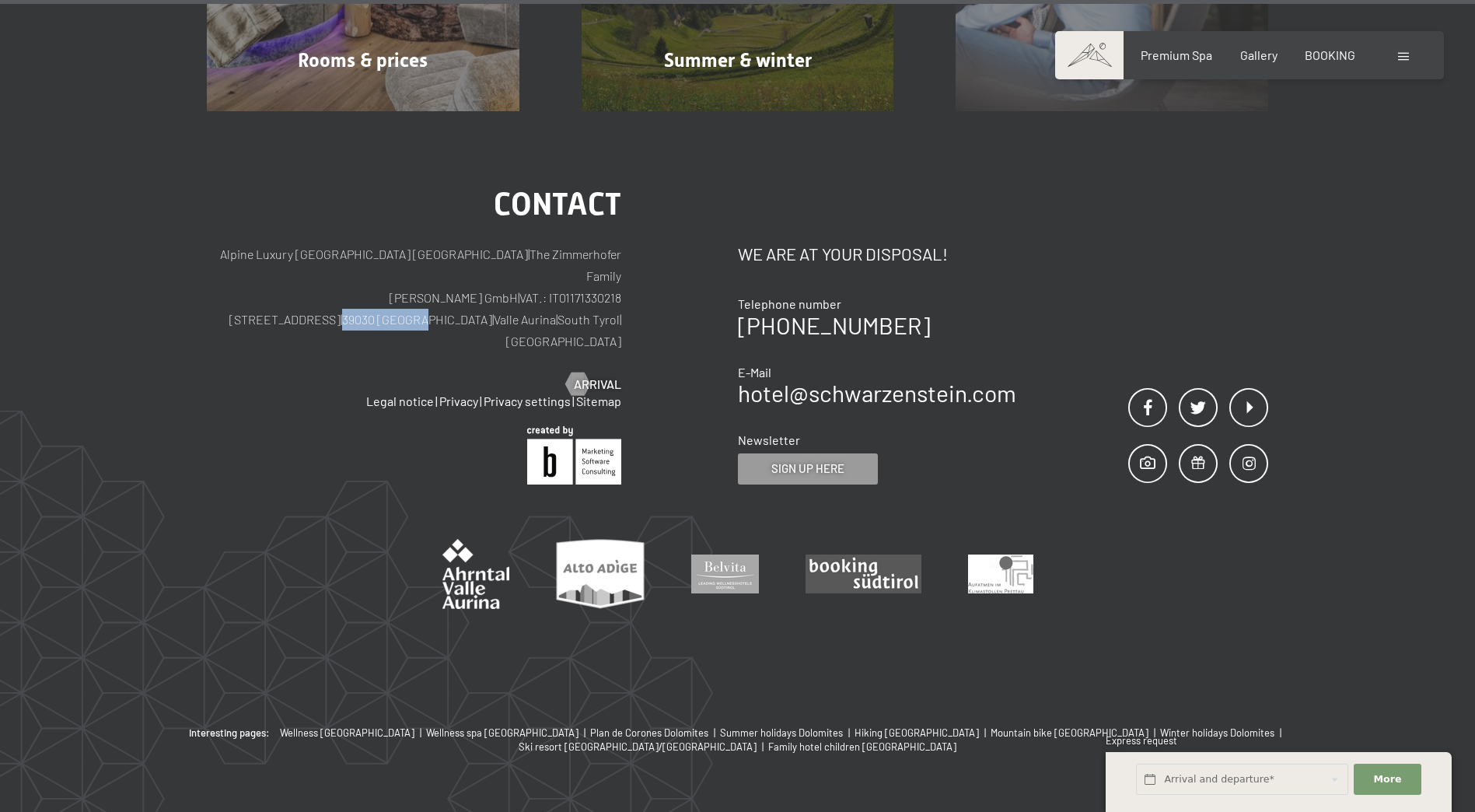
drag, startPoint x: 454, startPoint y: 278, endPoint x: 381, endPoint y: 280, distance: 73.0
click at [381, 280] on p "Alpine [GEOGRAPHIC_DATA] | The Zimmerhofer Family [PERSON_NAME] GmbH | VAT.: IT…" at bounding box center [414, 297] width 415 height 109
copy p "39030 [GEOGRAPHIC_DATA]"
